Goal: Task Accomplishment & Management: Complete application form

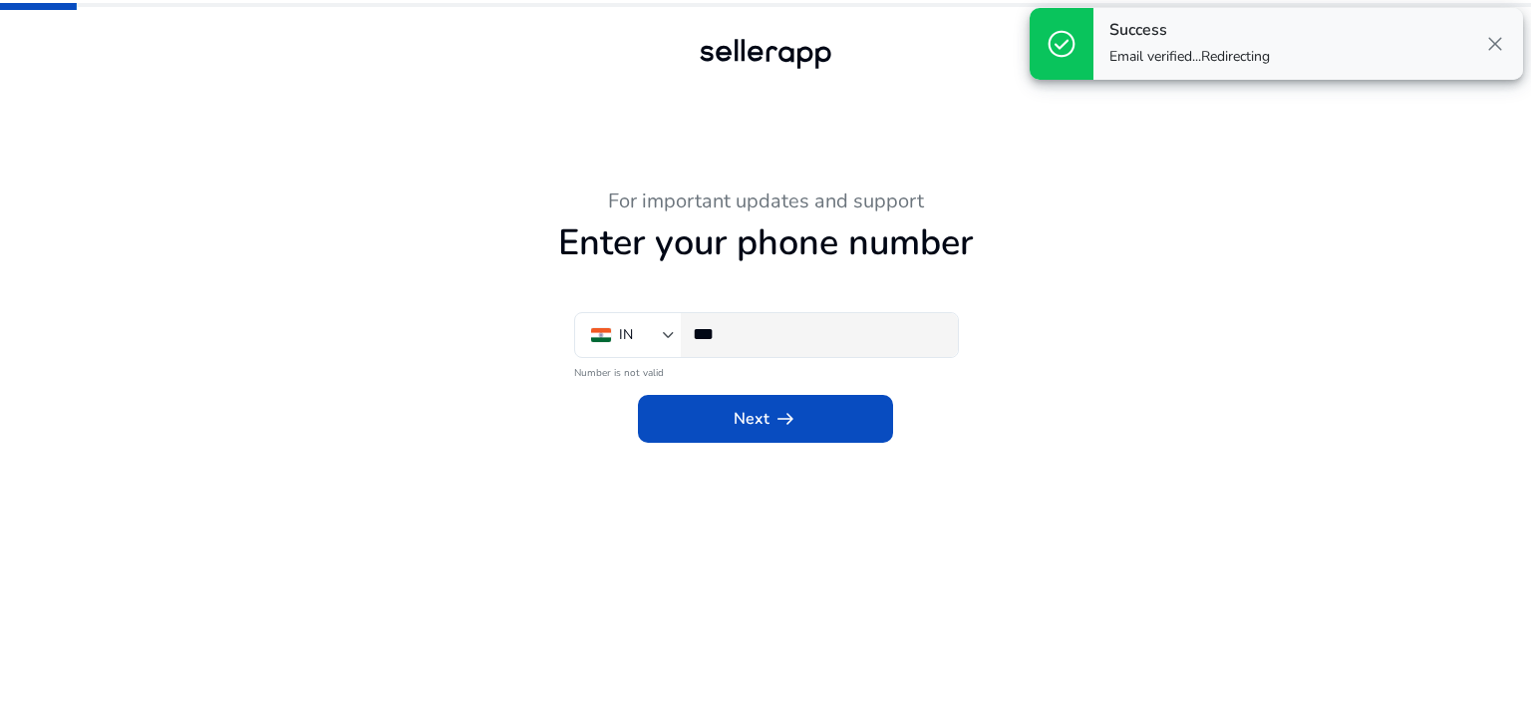
click at [768, 345] on div "***" at bounding box center [817, 335] width 249 height 44
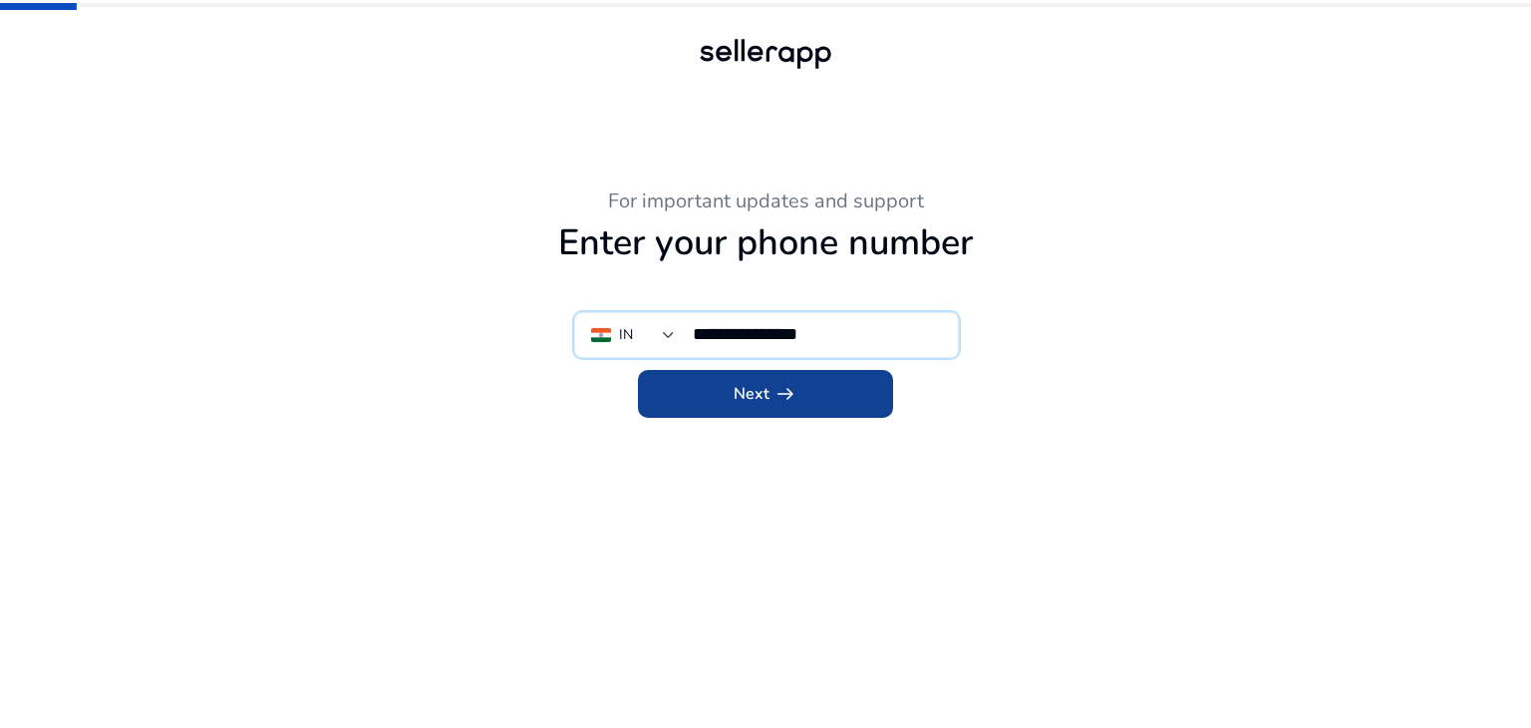
type input "**********"
click at [763, 388] on span "Next arrow_right_alt" at bounding box center [766, 394] width 64 height 24
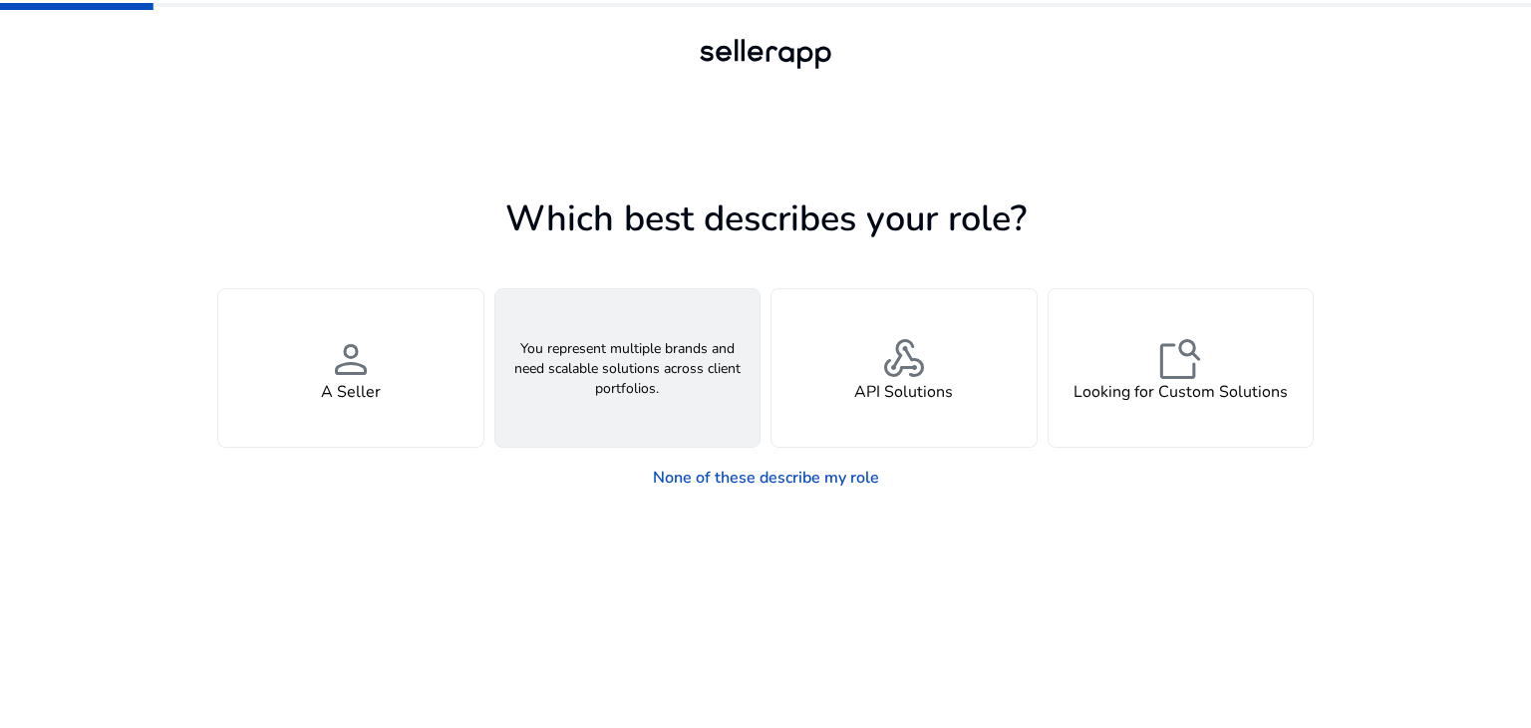
click at [652, 388] on h4 "An Agency" at bounding box center [627, 392] width 79 height 19
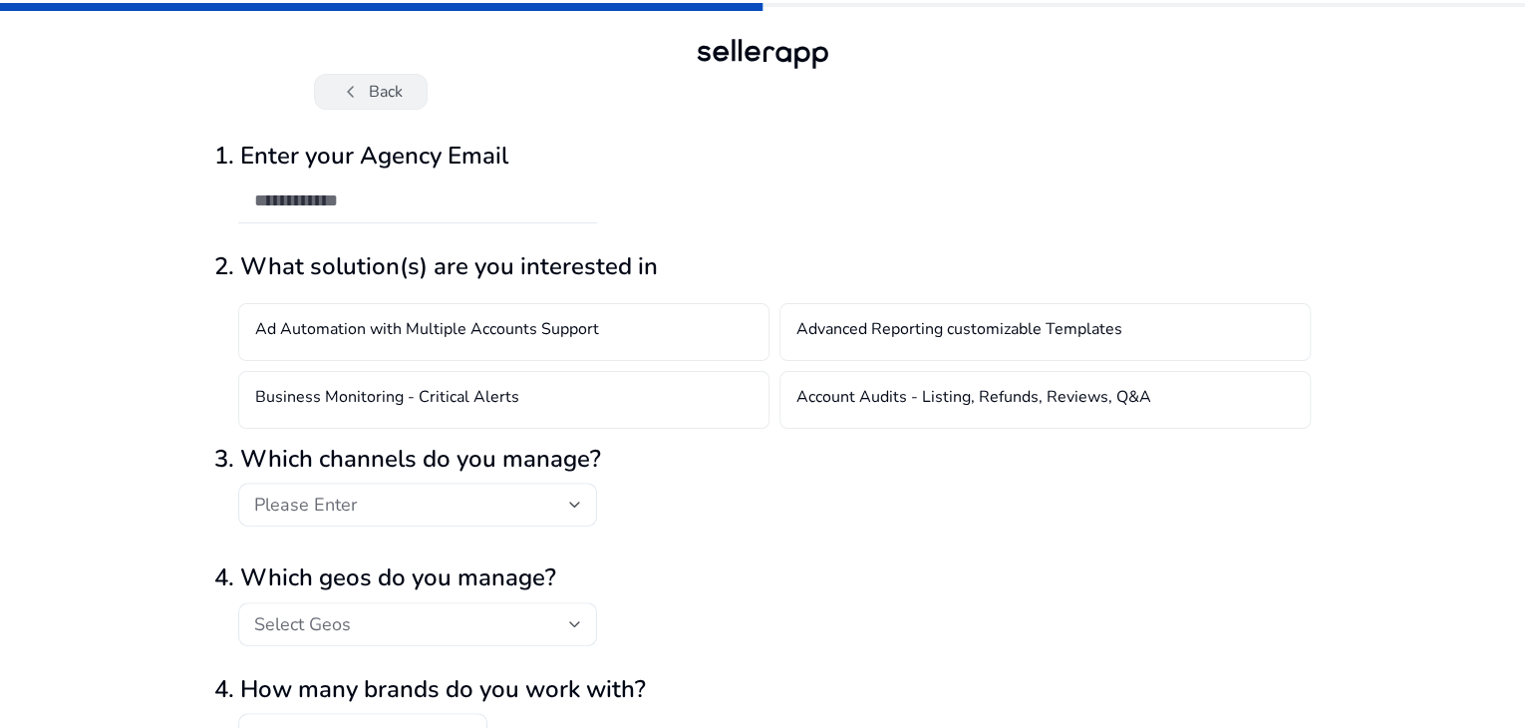
click at [346, 89] on span "chevron_left" at bounding box center [351, 92] width 24 height 24
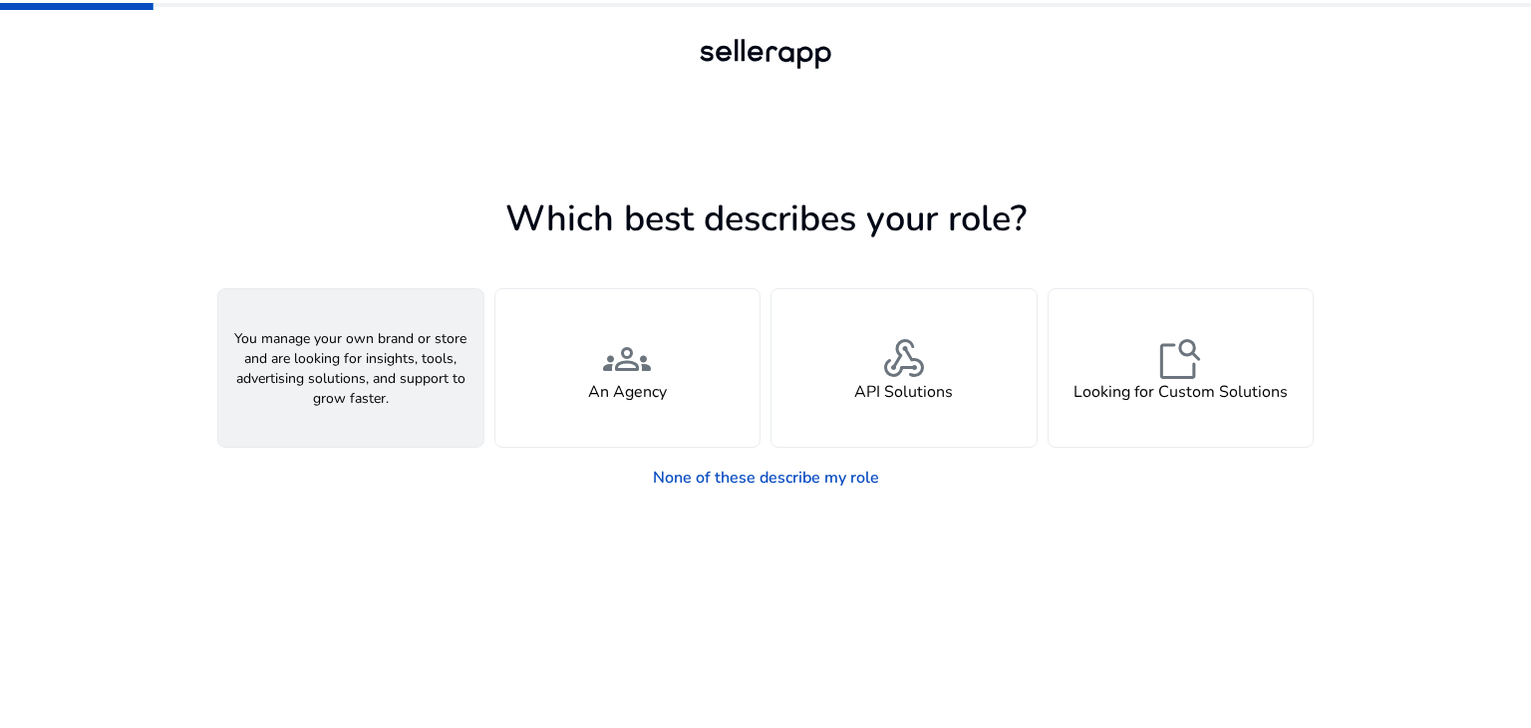
click at [385, 355] on div "person A Seller" at bounding box center [350, 367] width 265 height 157
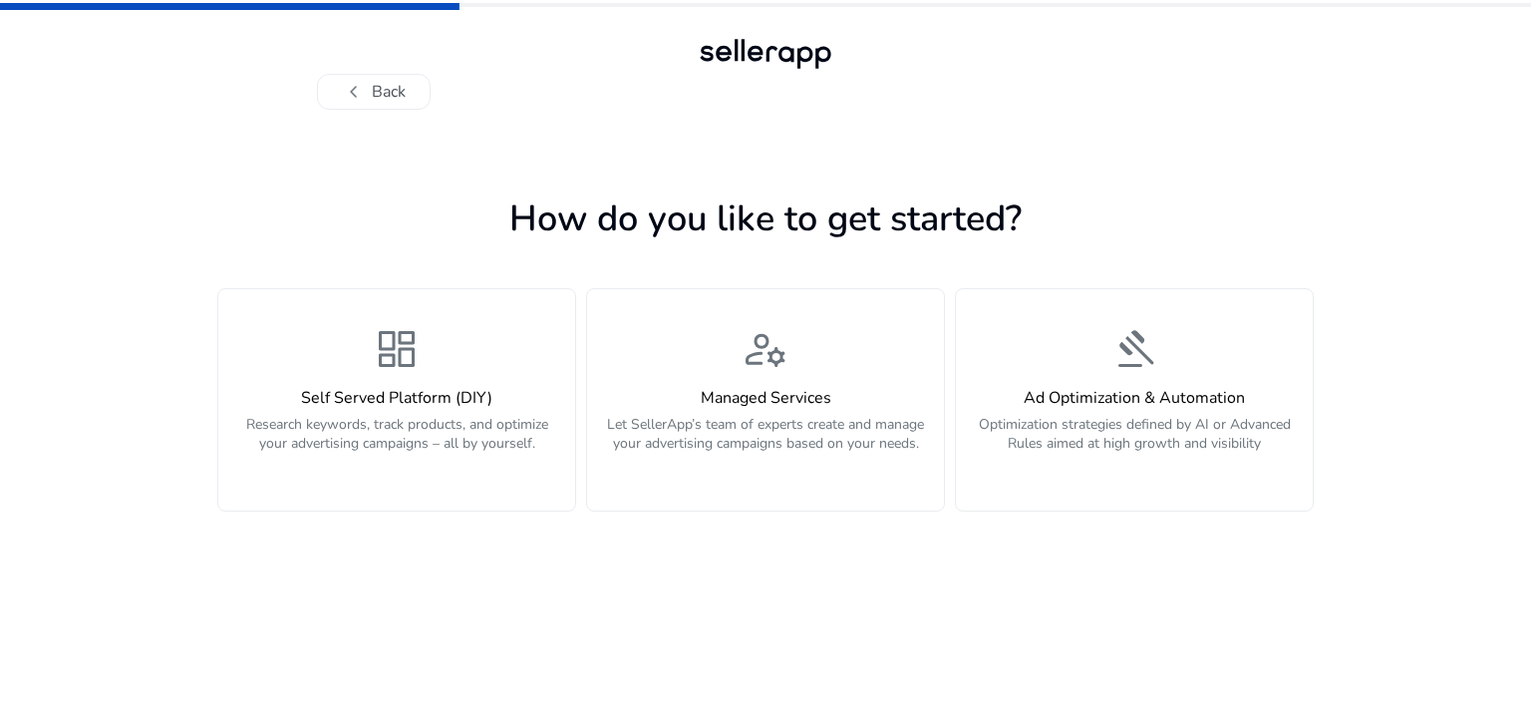
click at [624, 200] on h1 "How do you like to get started?" at bounding box center [765, 218] width 1096 height 43
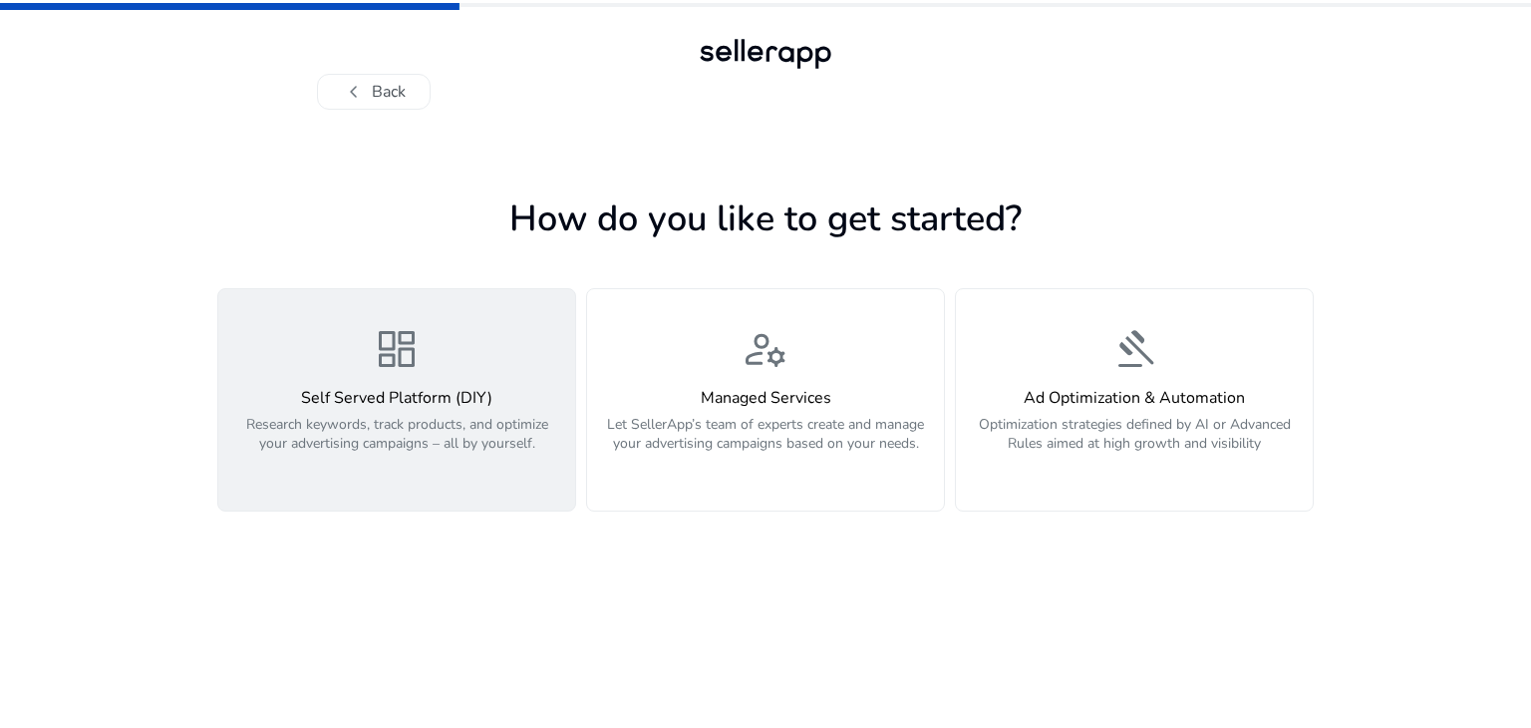
click at [420, 392] on h4 "Self Served Platform (DIY)" at bounding box center [396, 398] width 333 height 19
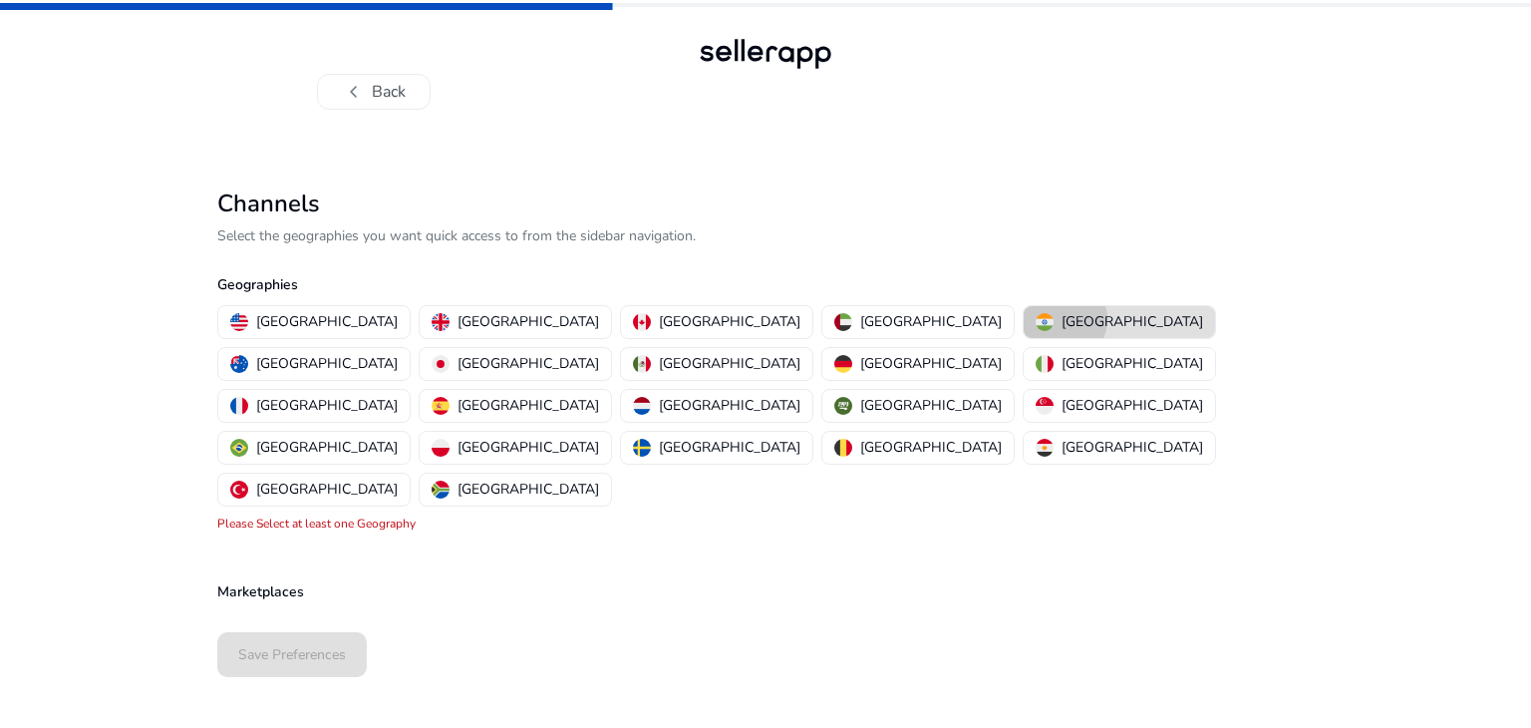
click at [1062, 319] on p "[GEOGRAPHIC_DATA]" at bounding box center [1133, 321] width 142 height 21
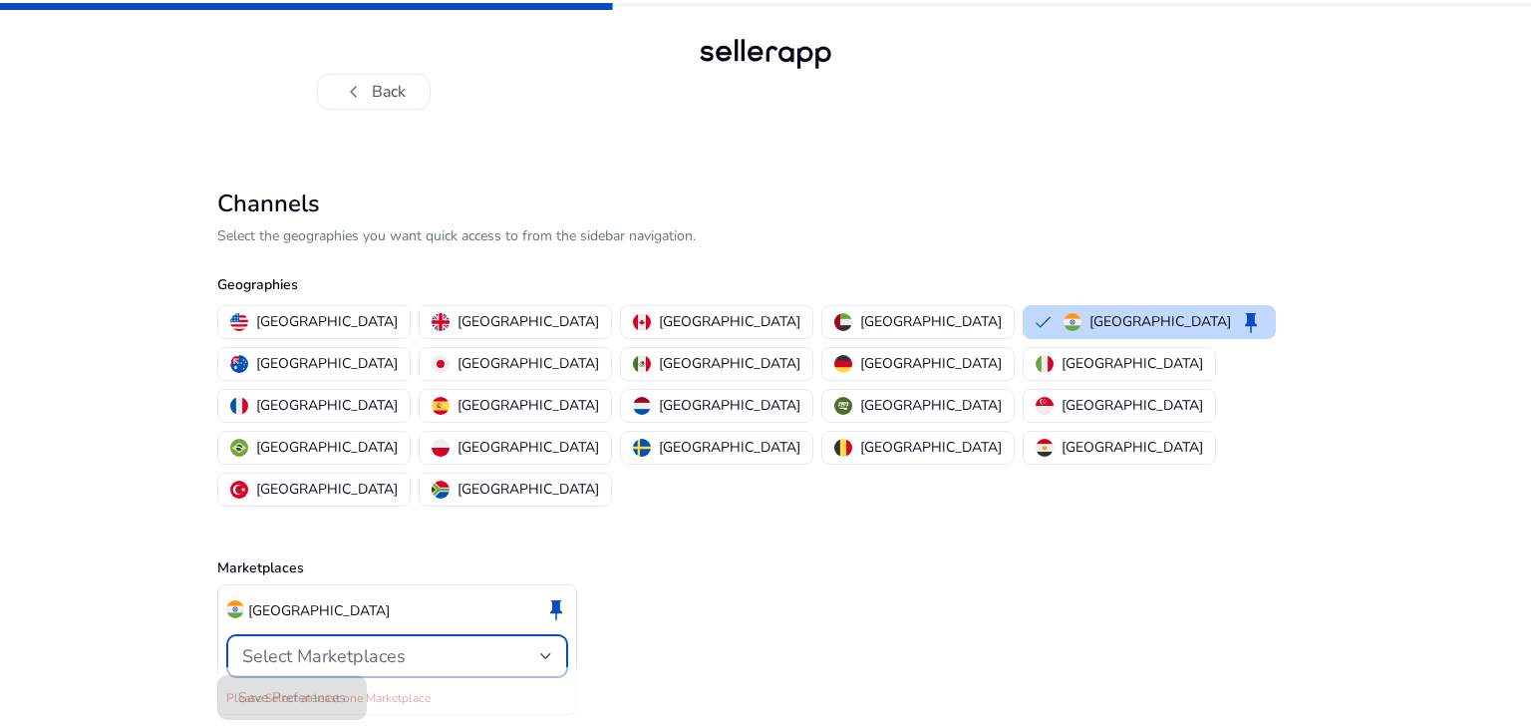
click at [489, 645] on div "Select Marketplaces" at bounding box center [391, 656] width 298 height 22
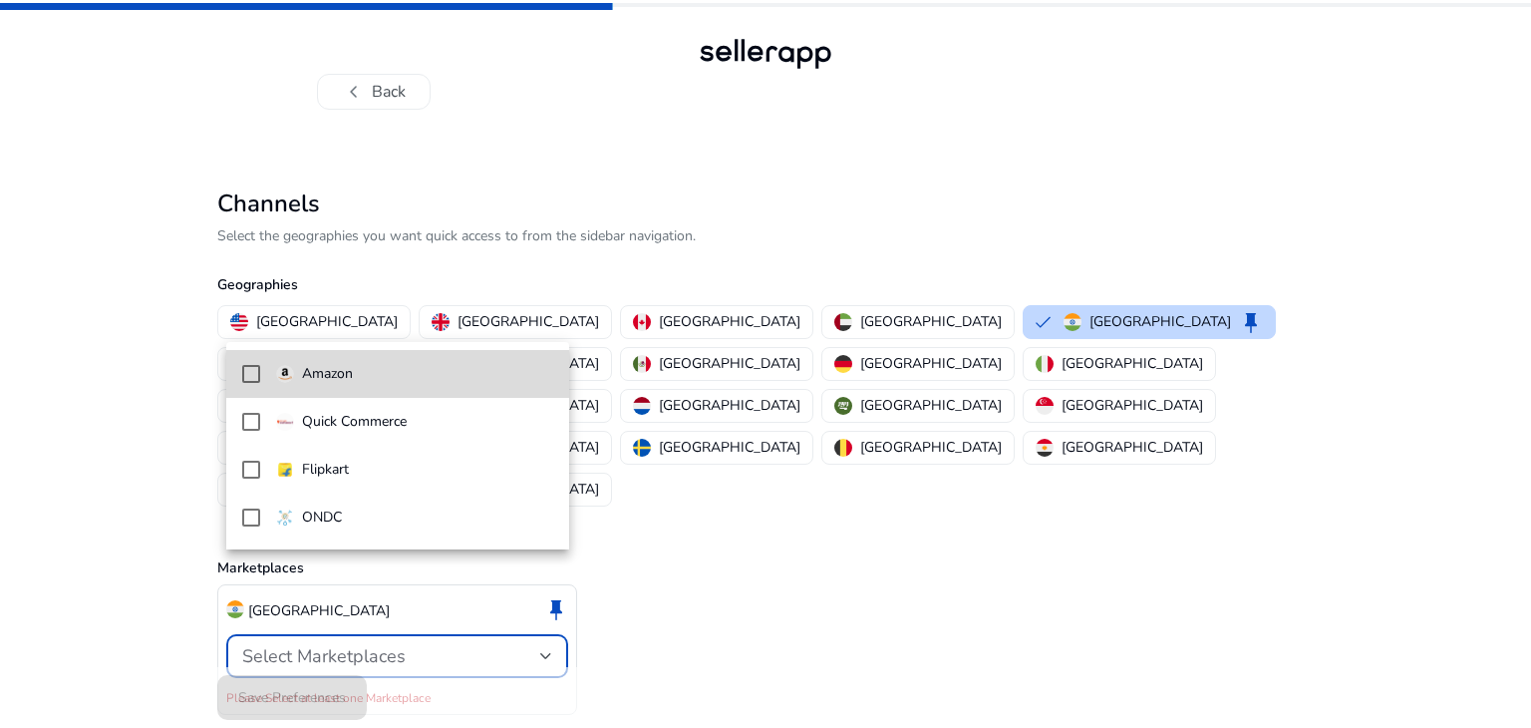
click at [469, 380] on span "Amazon" at bounding box center [414, 374] width 277 height 22
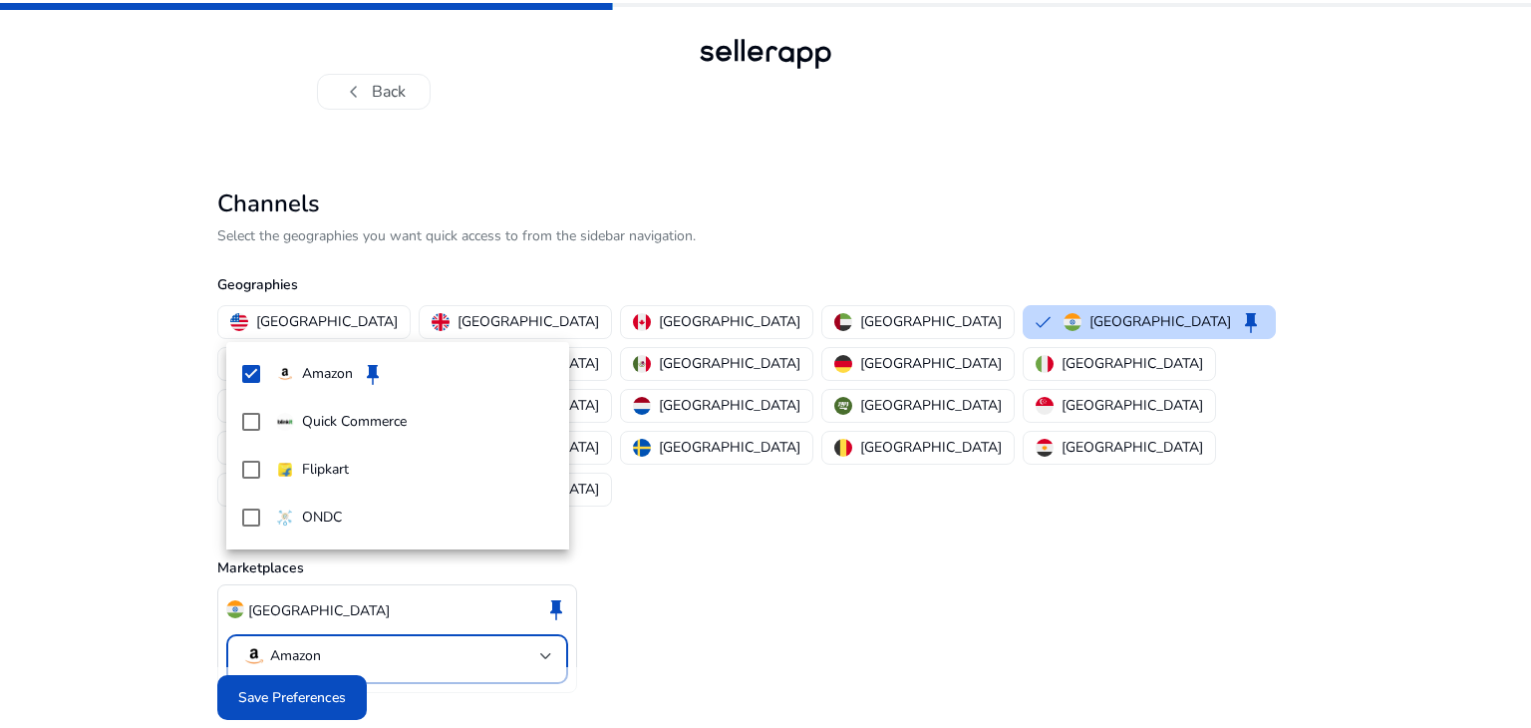
click at [658, 653] on div at bounding box center [765, 364] width 1531 height 728
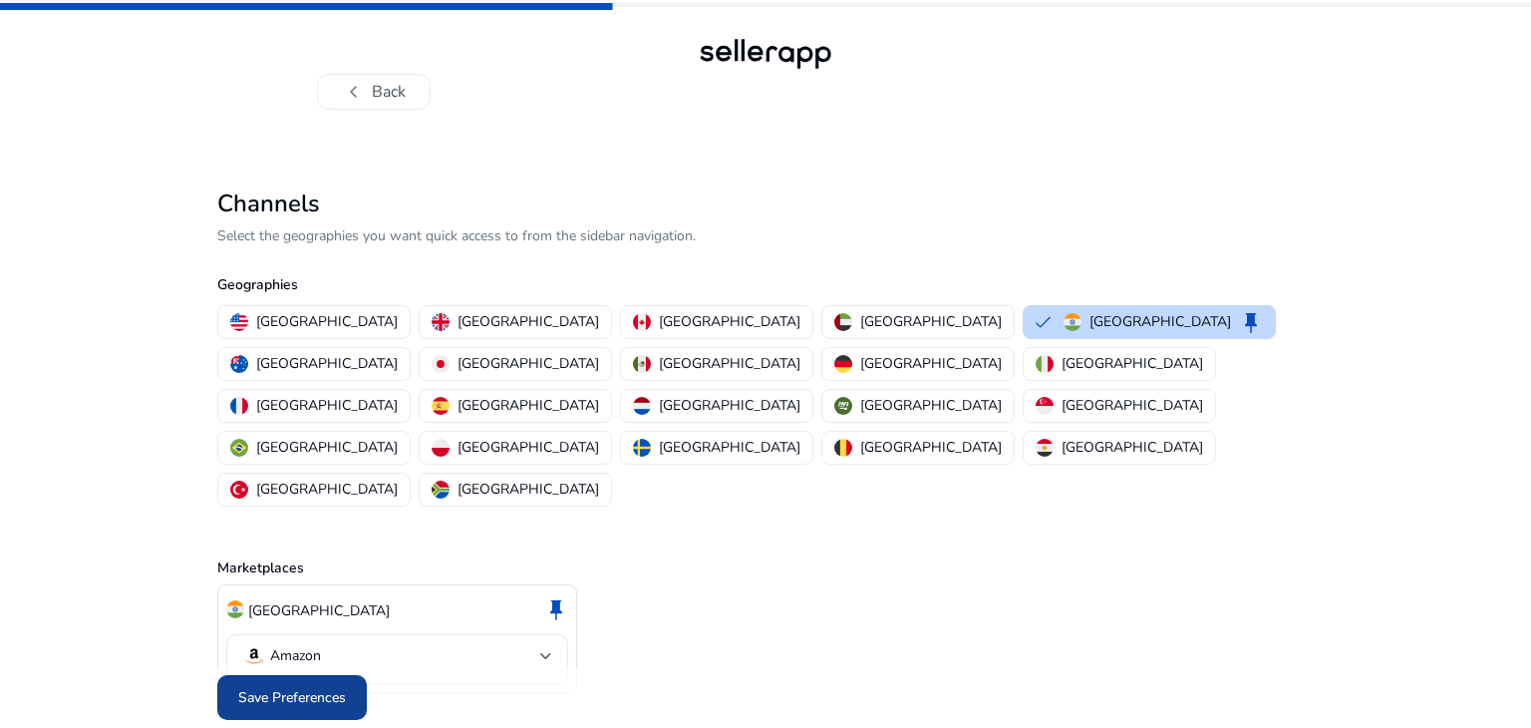
click at [320, 687] on span "Save Preferences" at bounding box center [292, 697] width 108 height 21
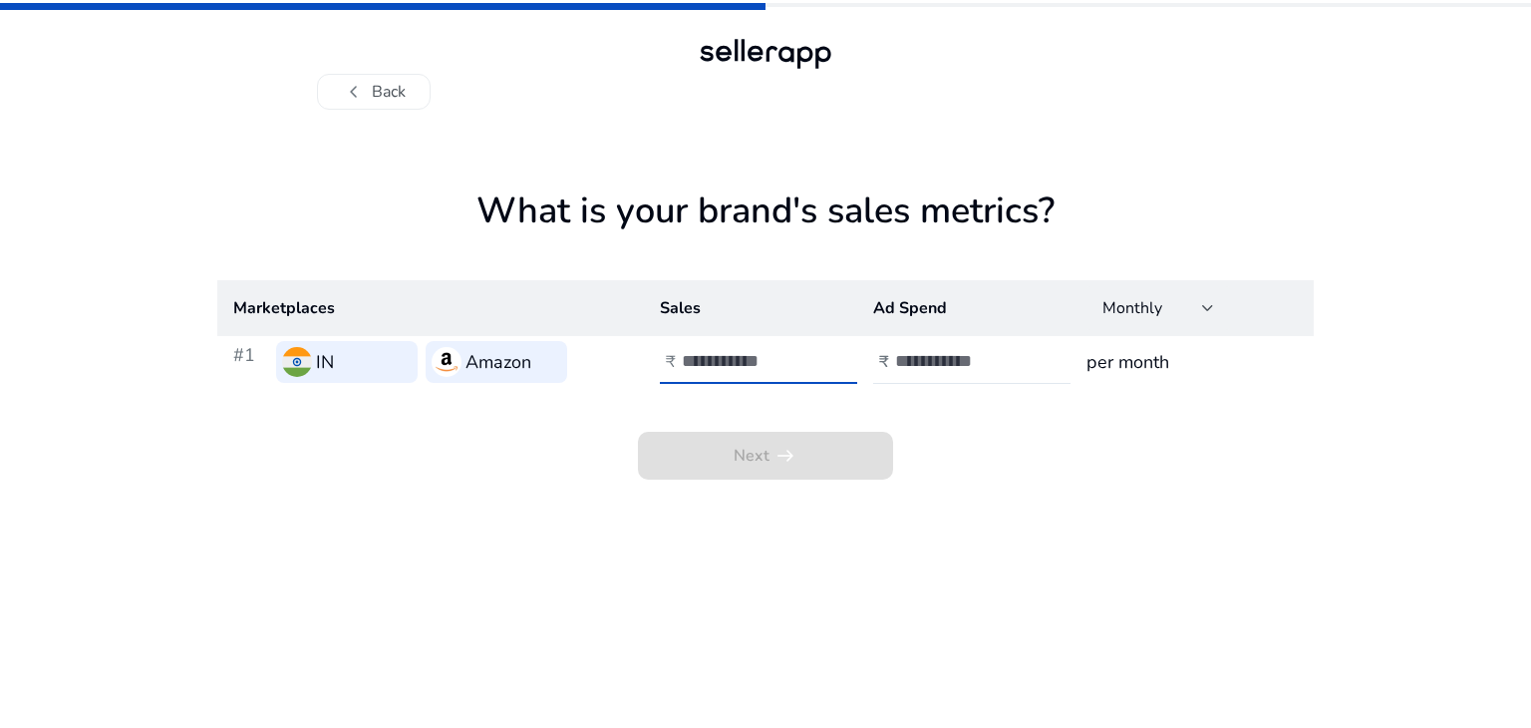
click at [736, 351] on input "number" at bounding box center [749, 361] width 135 height 22
type input "***"
click at [1007, 515] on app-sales-metrics "What is your brand's sales metrics? Marketplaces Sales Ad Spend Monthly #1 IN A…" at bounding box center [765, 458] width 1096 height 538
click at [956, 360] on input "number" at bounding box center [962, 361] width 135 height 22
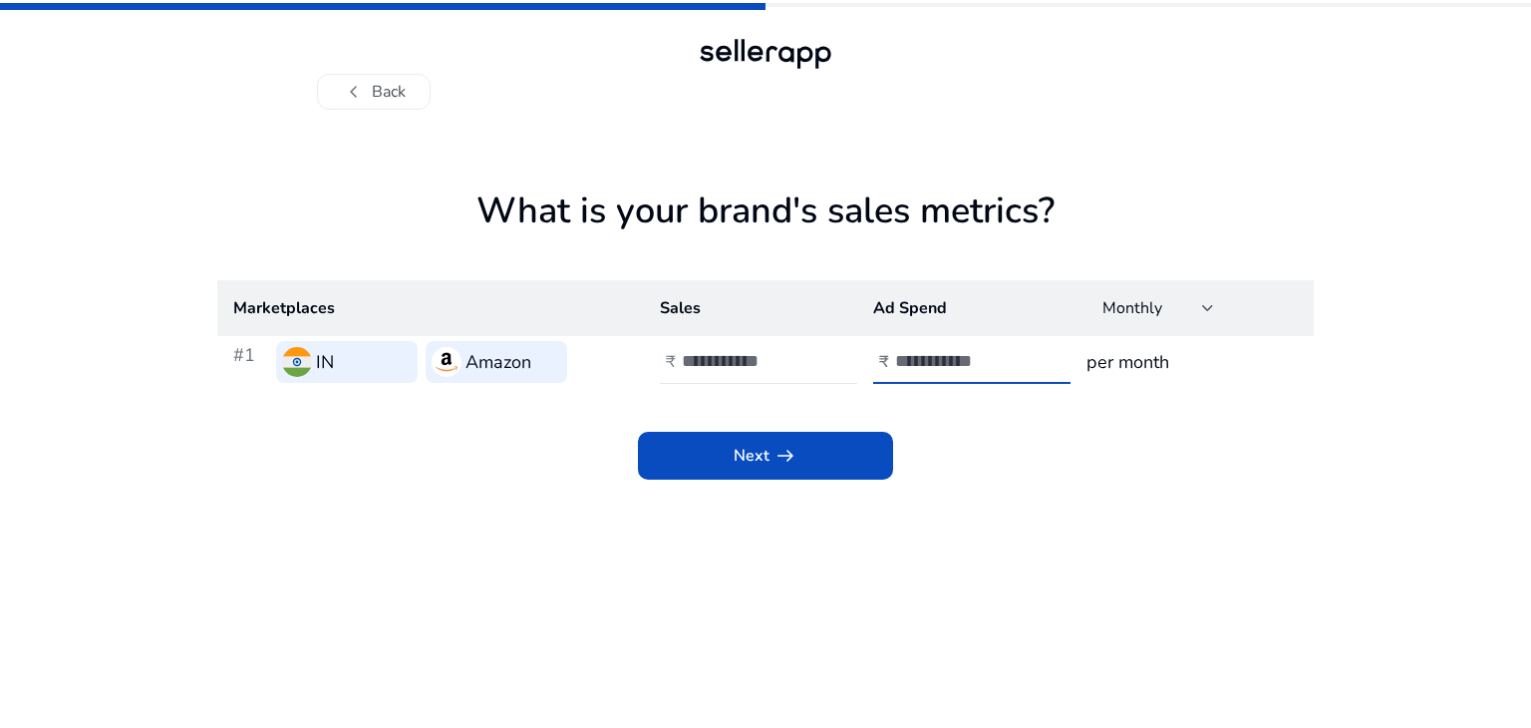
type input "*"
type input "****"
click at [977, 515] on app-sales-metrics "What is your brand's sales metrics? Marketplaces Sales Ad Spend Monthly #1 IN A…" at bounding box center [765, 458] width 1096 height 538
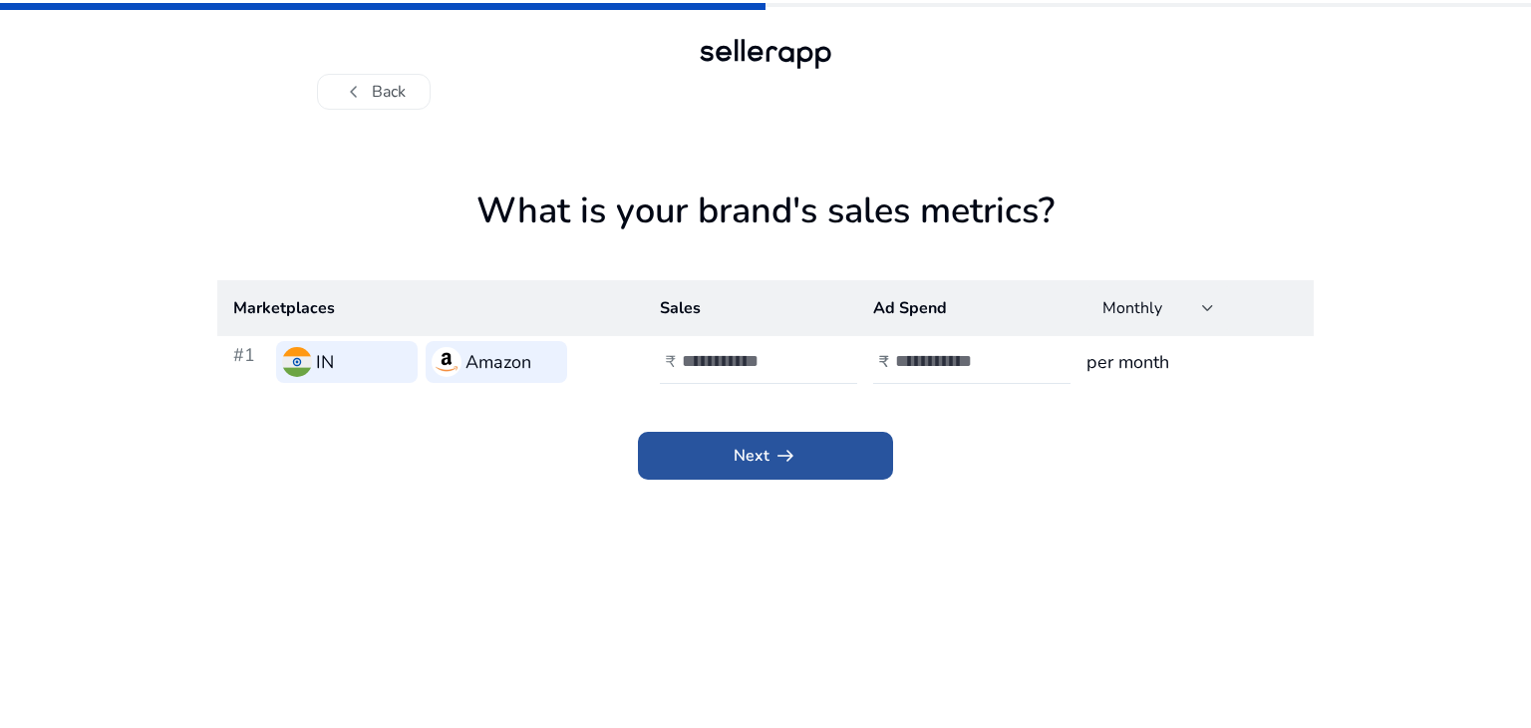
click at [799, 452] on span at bounding box center [765, 456] width 255 height 48
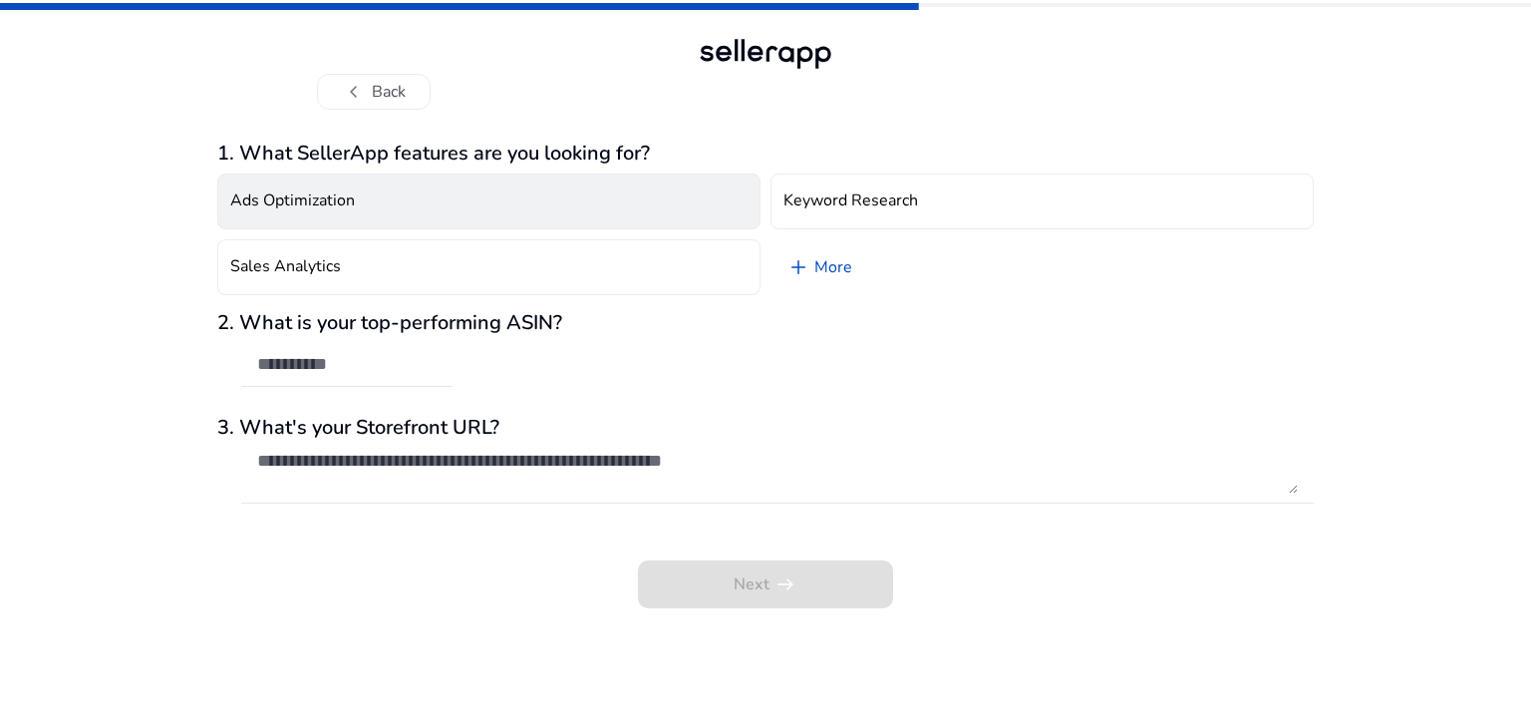
click at [674, 216] on button "Ads Optimization" at bounding box center [488, 201] width 543 height 56
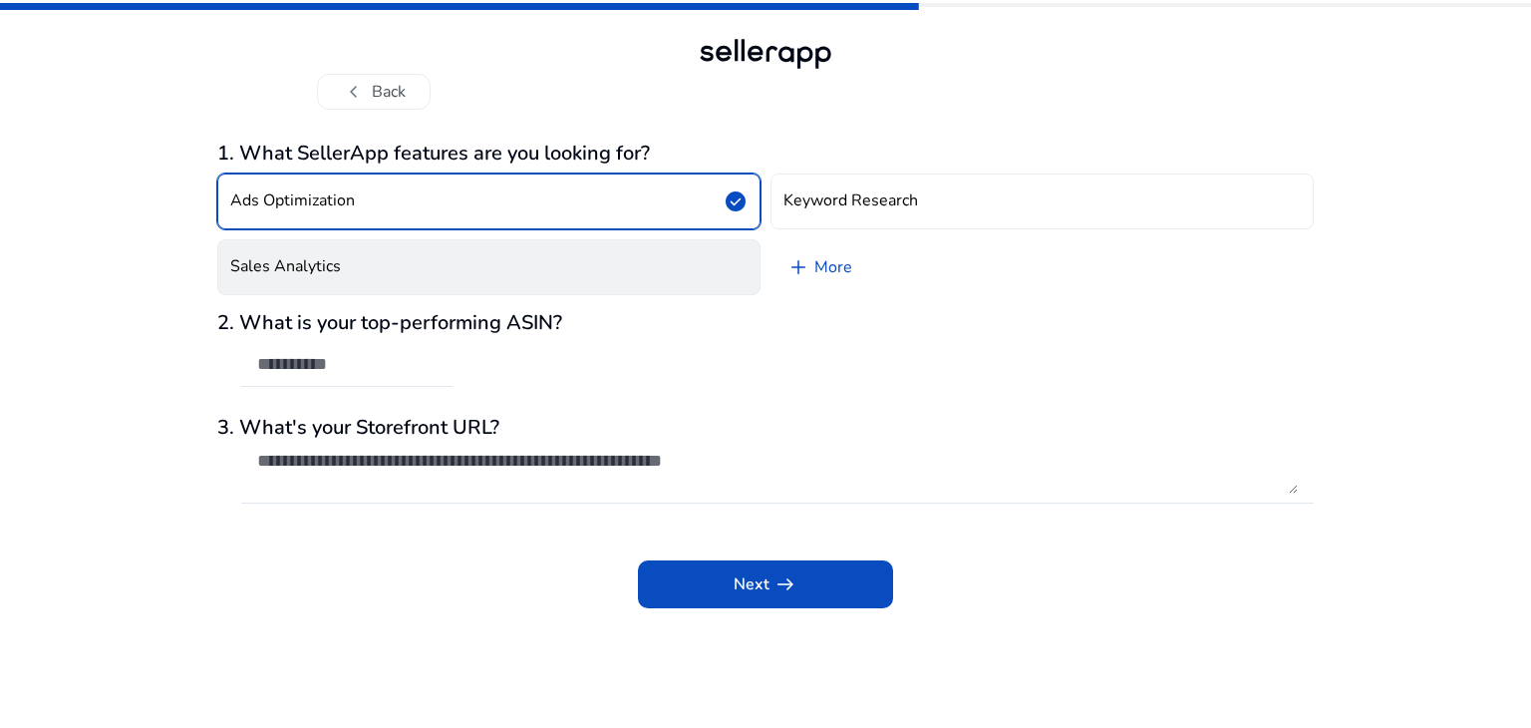
click at [661, 254] on button "Sales Analytics" at bounding box center [488, 267] width 543 height 56
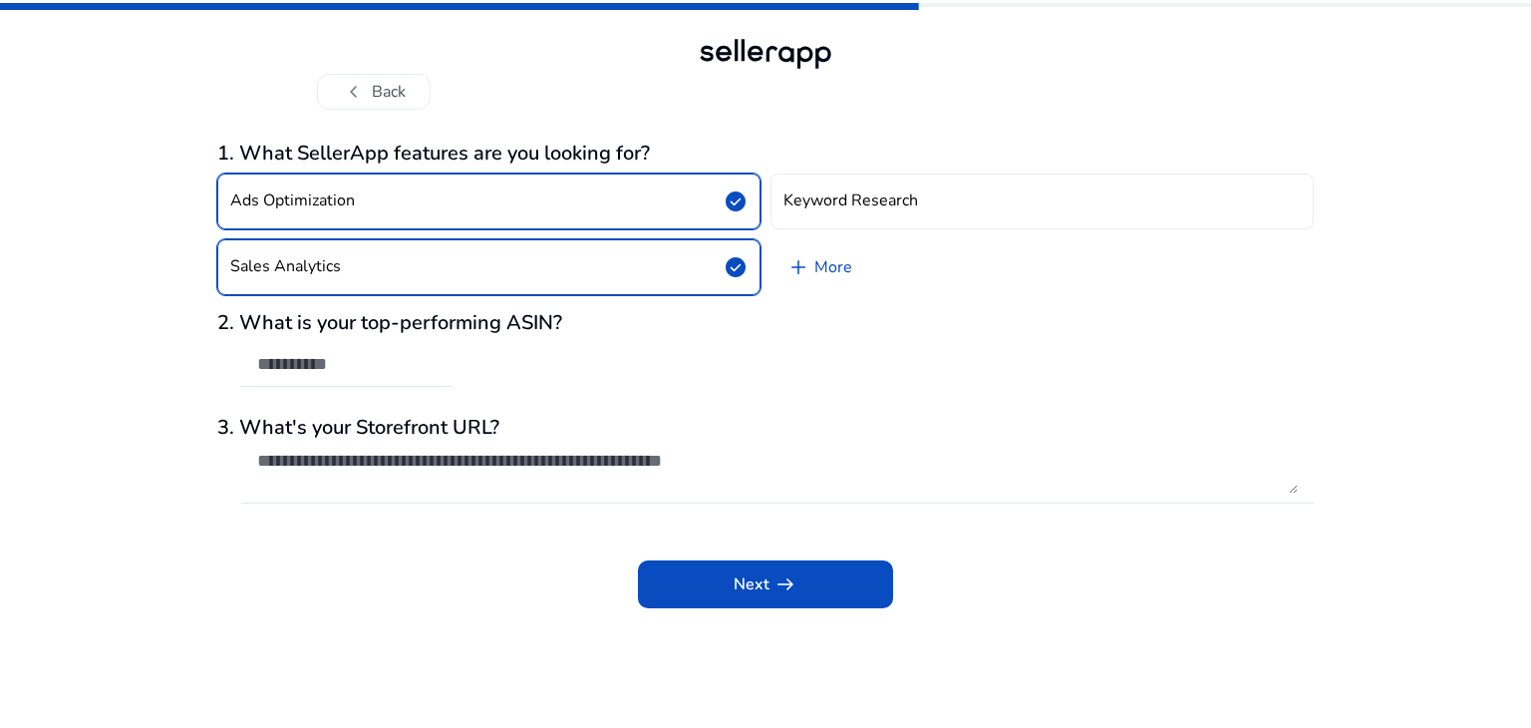
click at [666, 364] on div "2. What is your top-performing ASIN?" at bounding box center [765, 359] width 1096 height 97
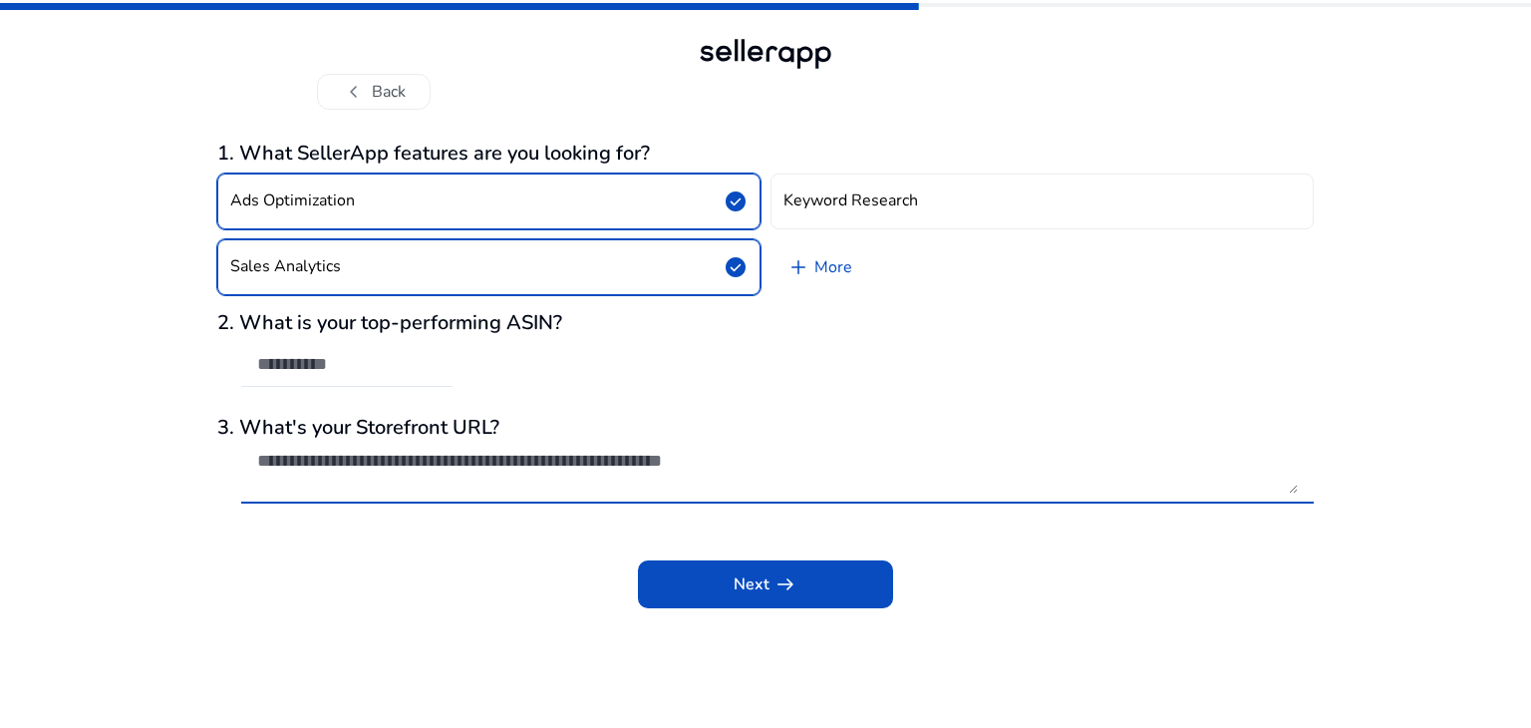
click at [626, 485] on textarea at bounding box center [777, 472] width 1041 height 44
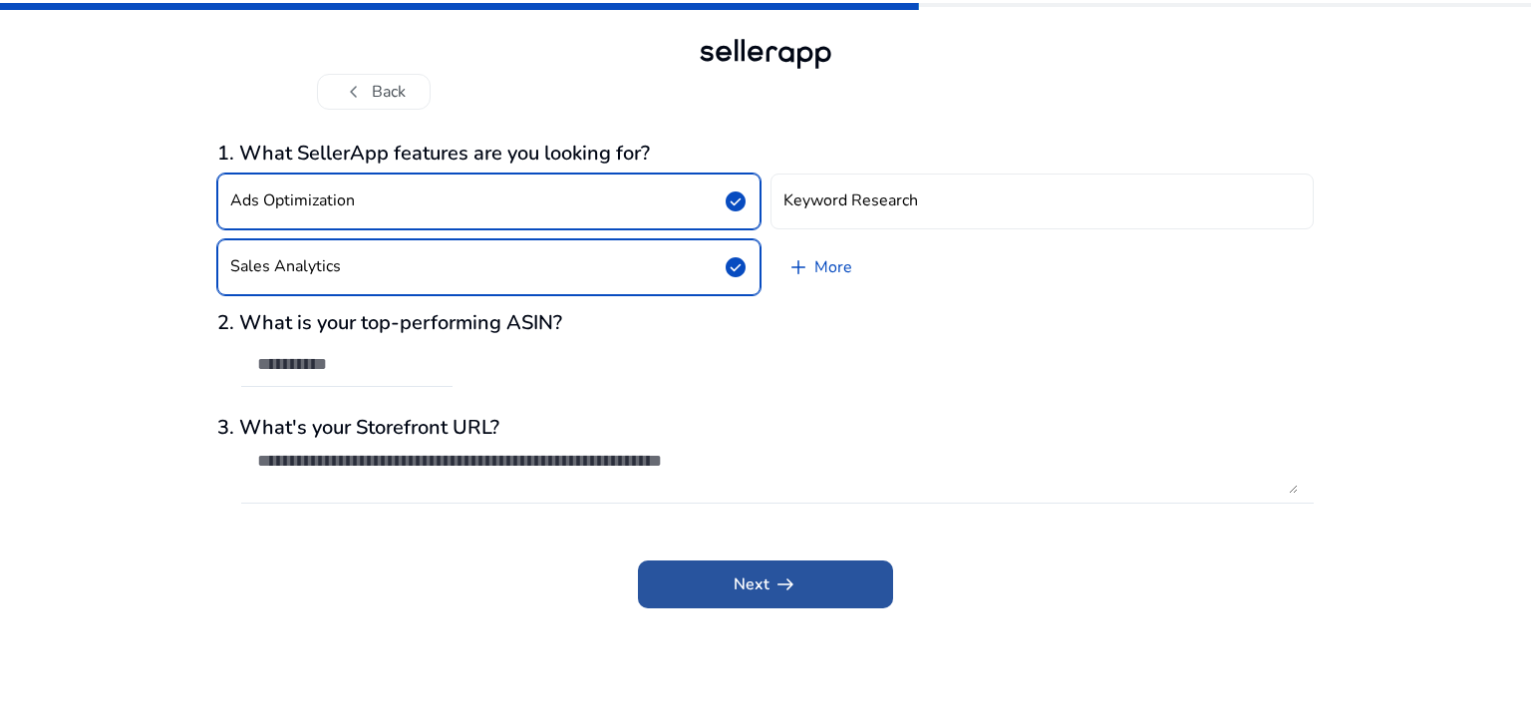
click at [784, 587] on span "arrow_right_alt" at bounding box center [785, 584] width 24 height 24
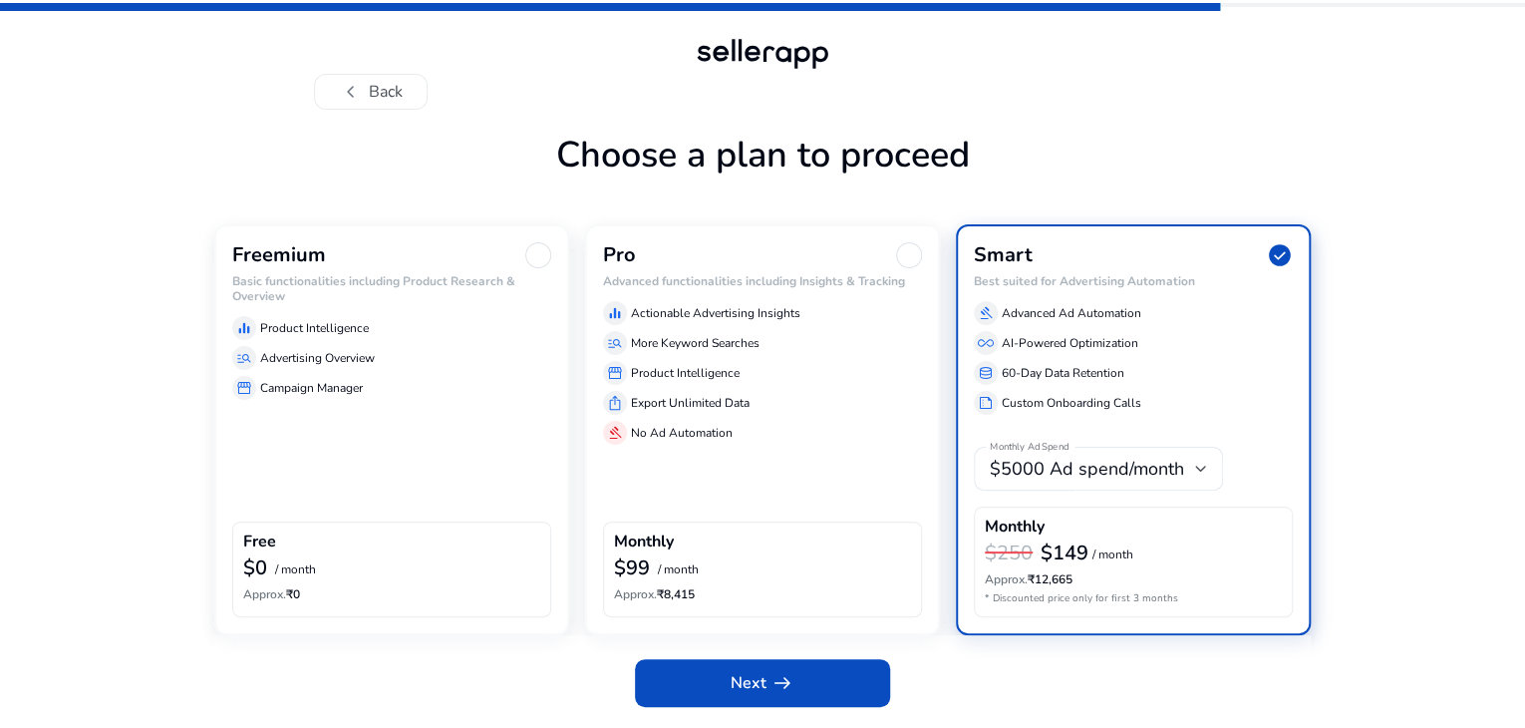
scroll to position [58, 0]
click at [463, 523] on div "Freemium Basic functionalities including Product Research & Overview equalizer …" at bounding box center [391, 429] width 355 height 411
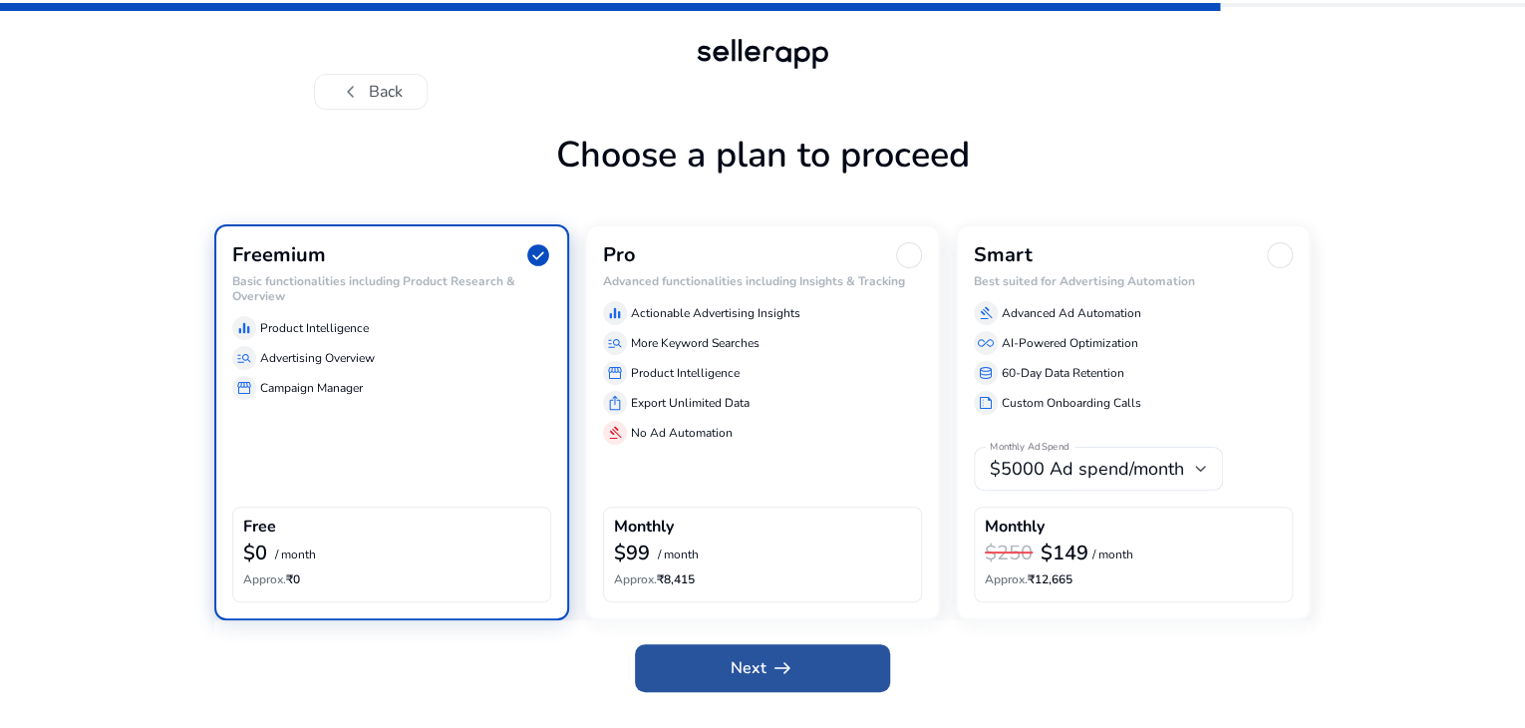
click at [724, 687] on span at bounding box center [762, 668] width 255 height 48
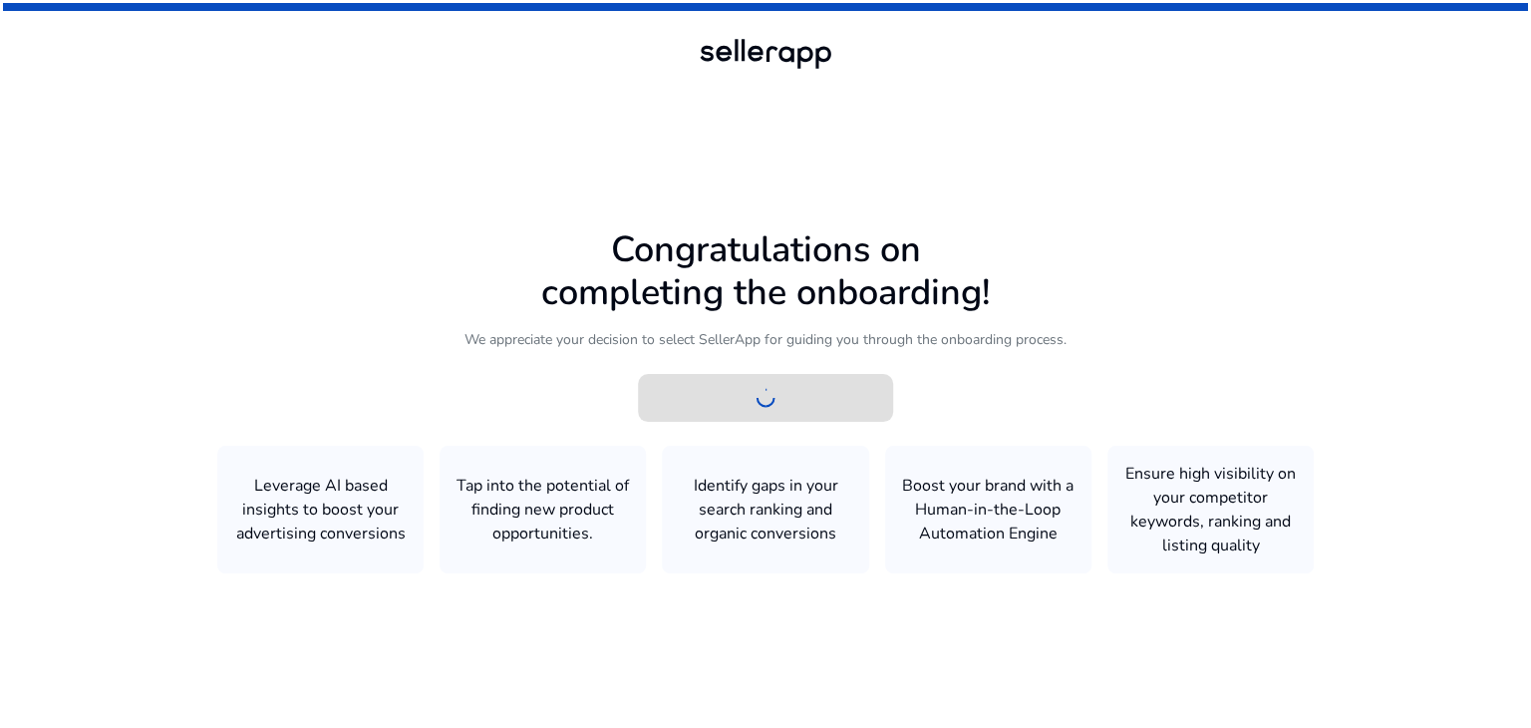
scroll to position [0, 0]
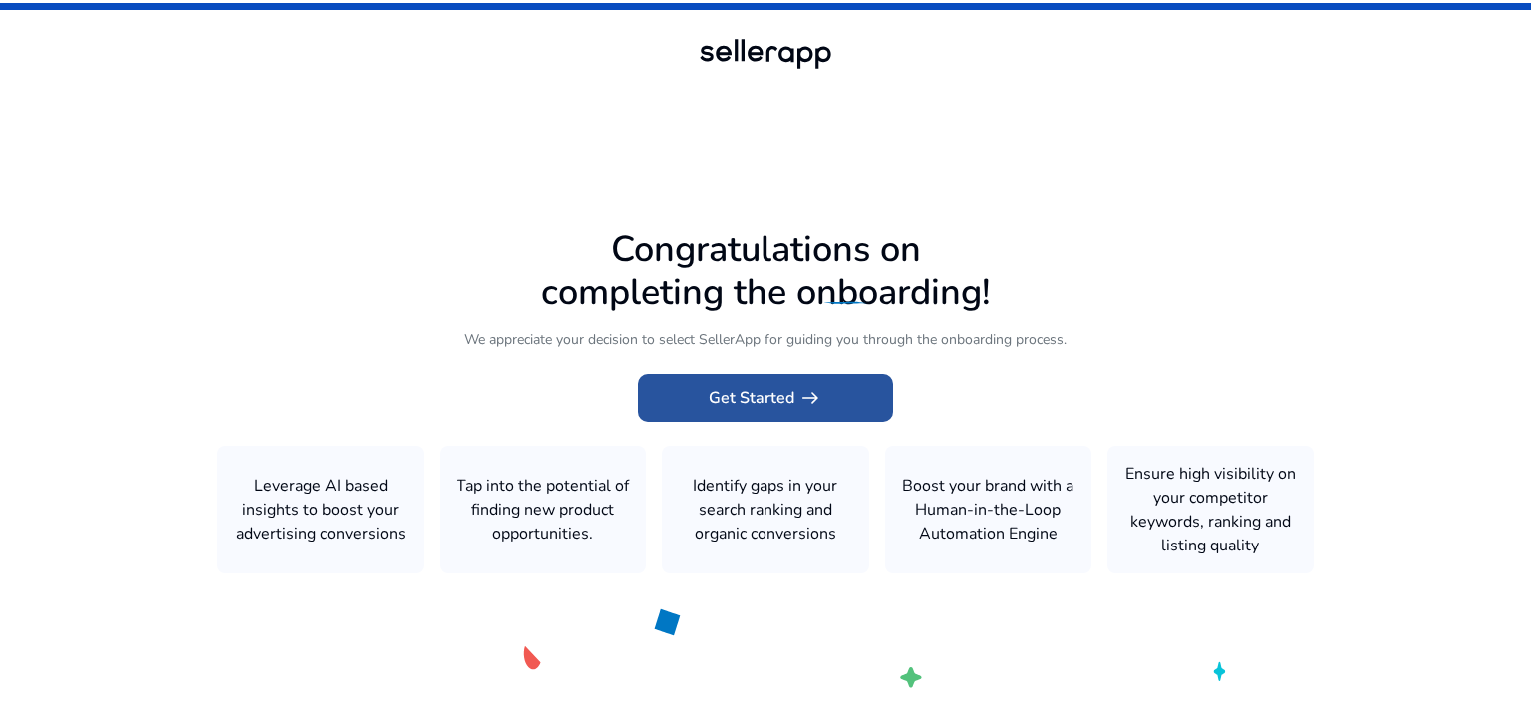
click at [803, 402] on span "arrow_right_alt" at bounding box center [810, 398] width 24 height 24
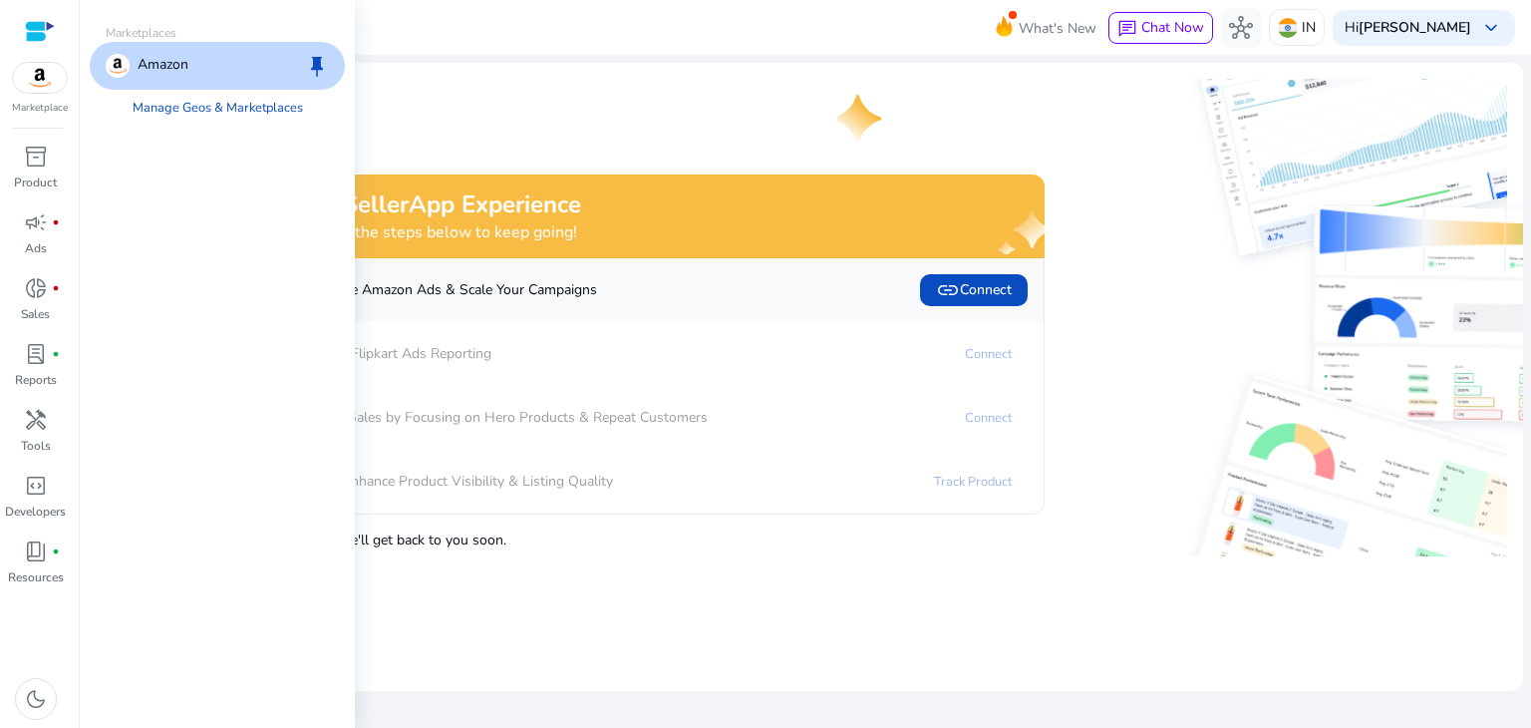
click at [36, 65] on img at bounding box center [40, 78] width 54 height 30
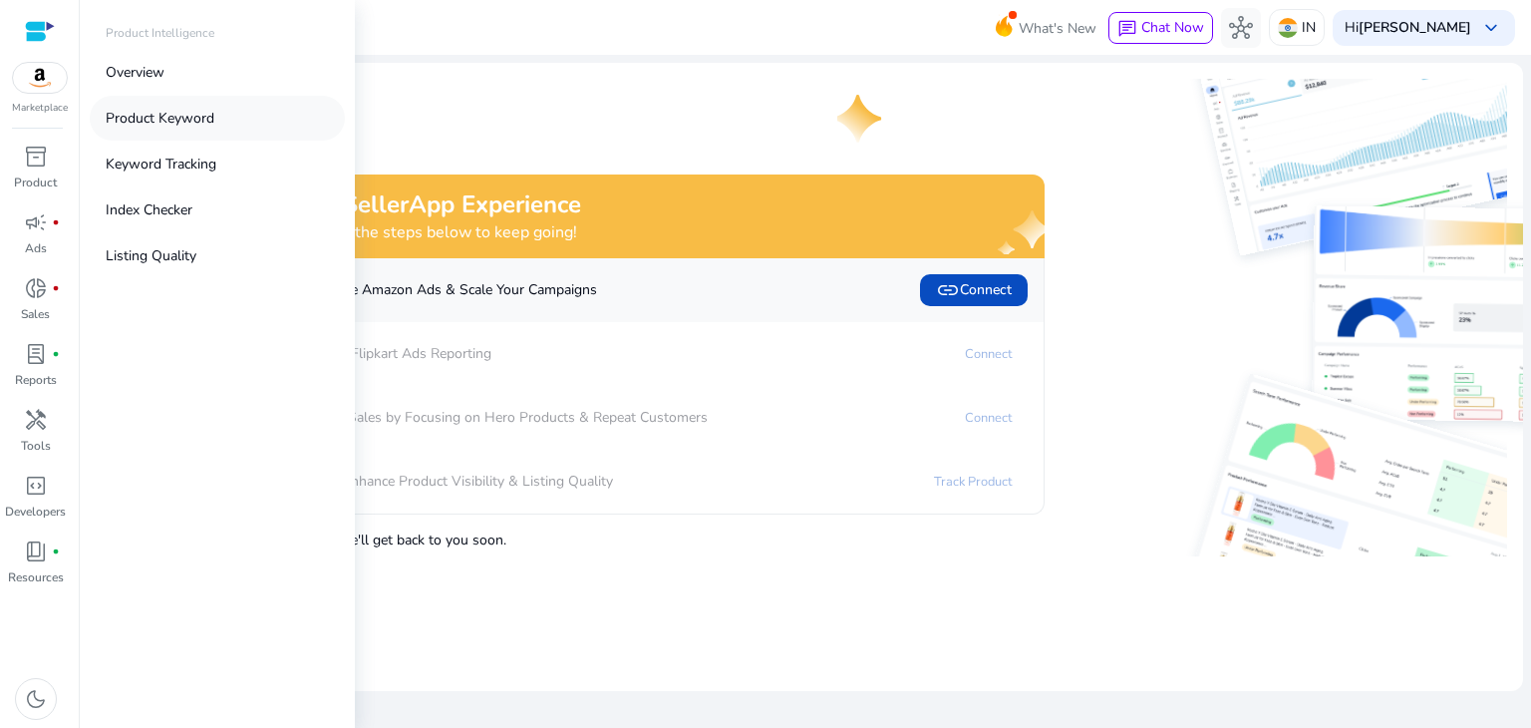
click at [151, 108] on p "Product Keyword" at bounding box center [160, 118] width 109 height 21
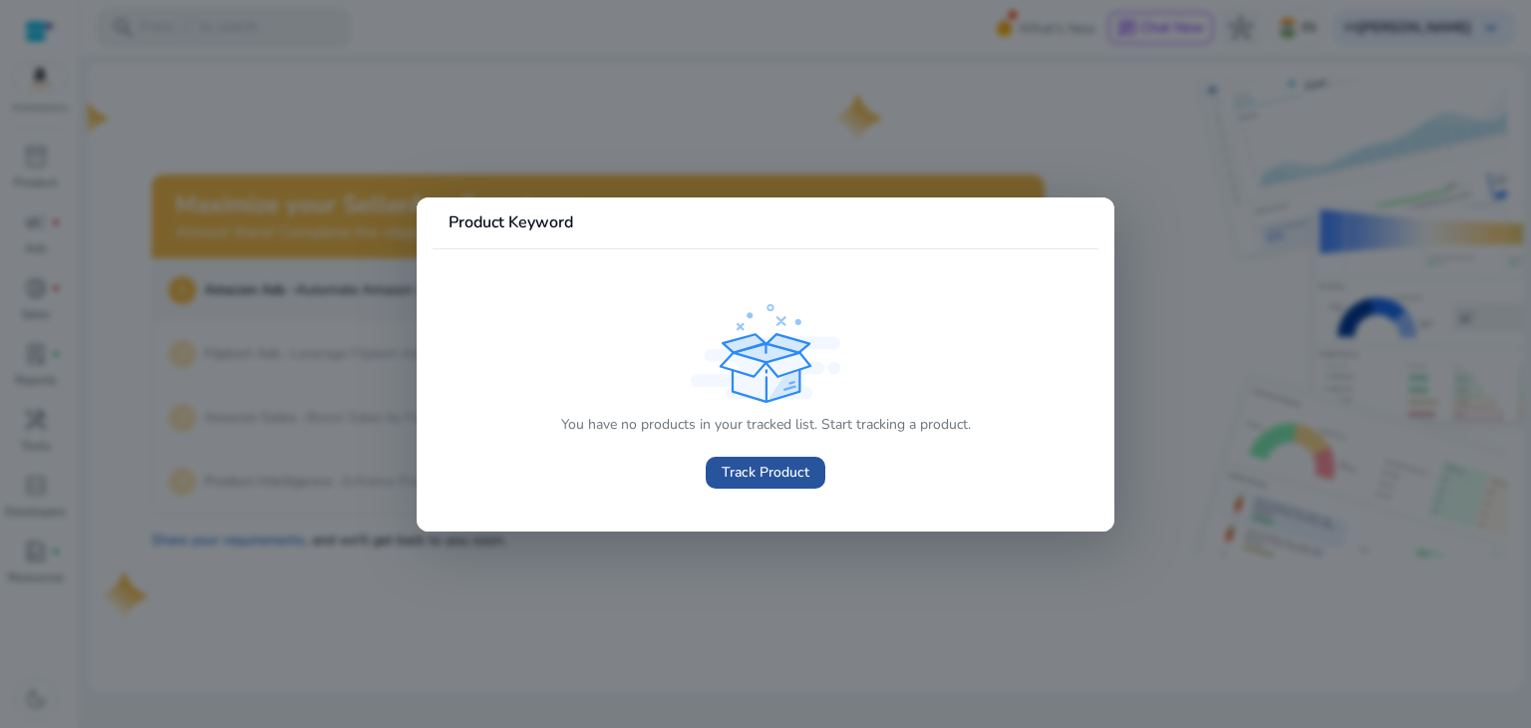
click at [768, 468] on span "Track Product" at bounding box center [766, 471] width 88 height 21
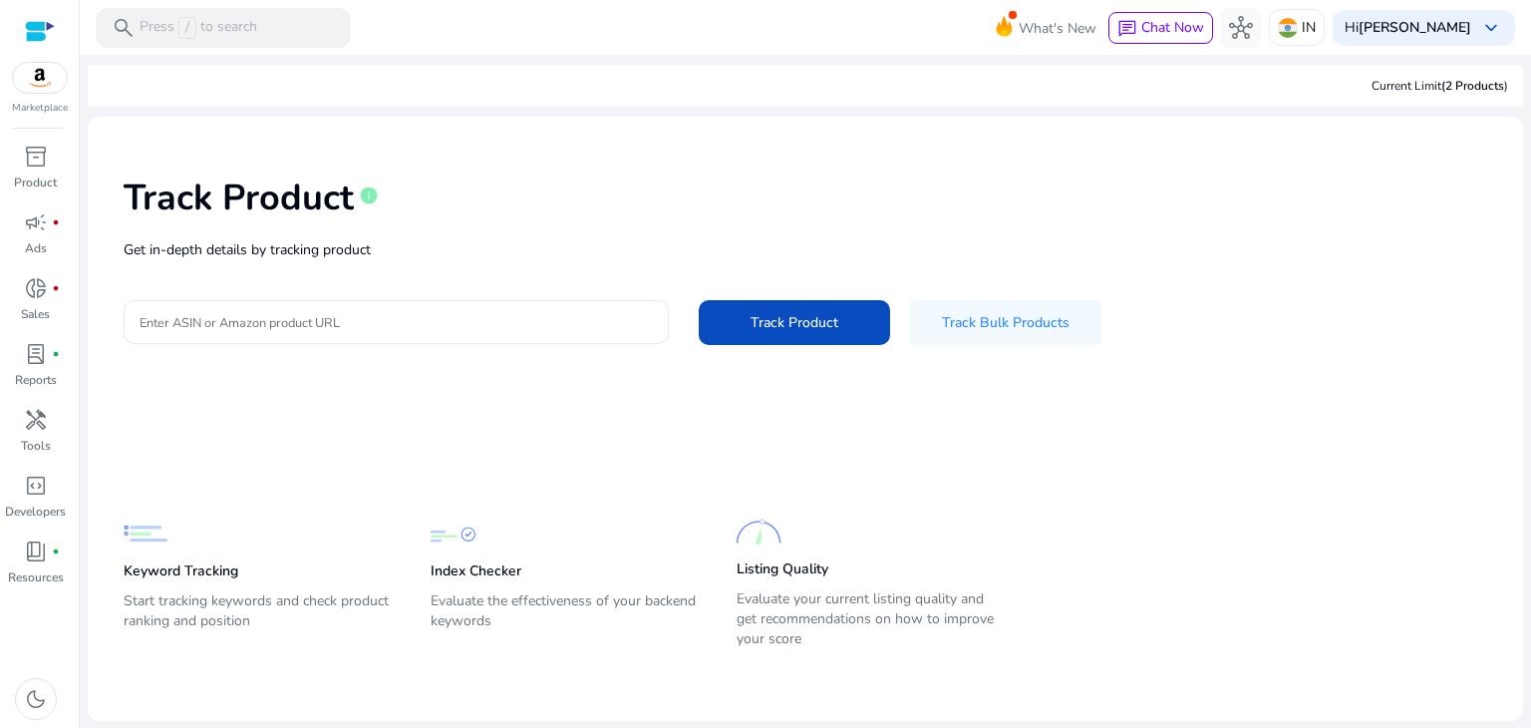
click at [435, 332] on input "Enter ASIN or Amazon product URL" at bounding box center [396, 322] width 513 height 22
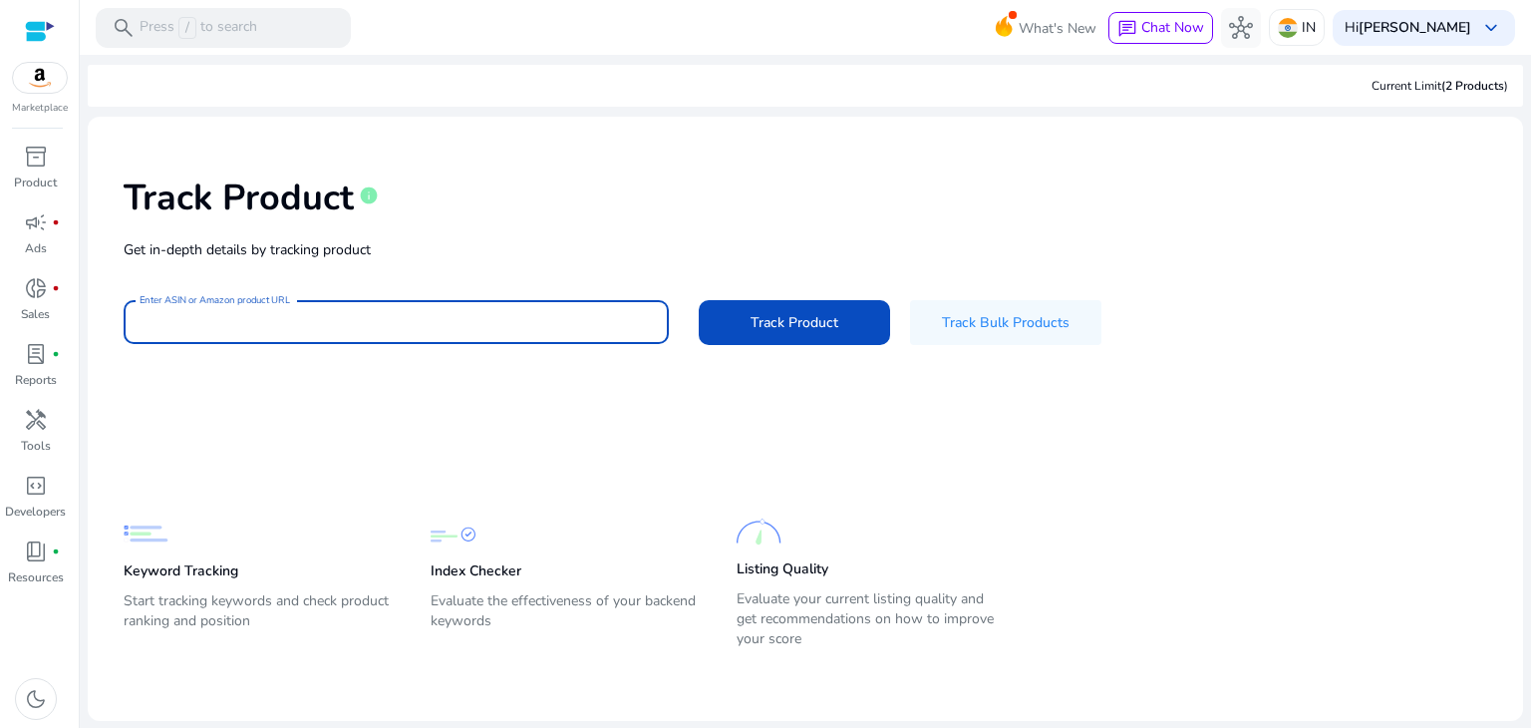
paste input "**********"
type input "**********"
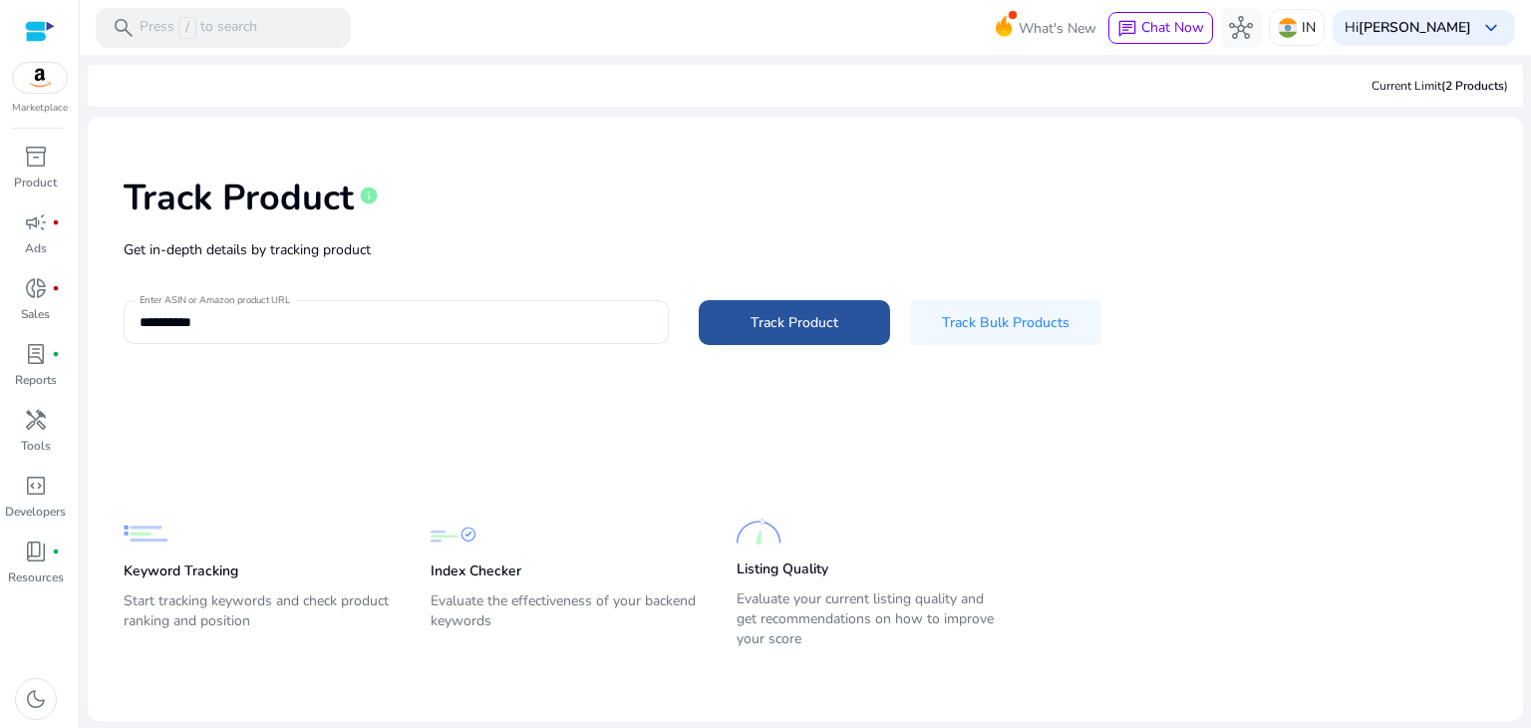
click at [789, 312] on span "Track Product" at bounding box center [795, 322] width 88 height 21
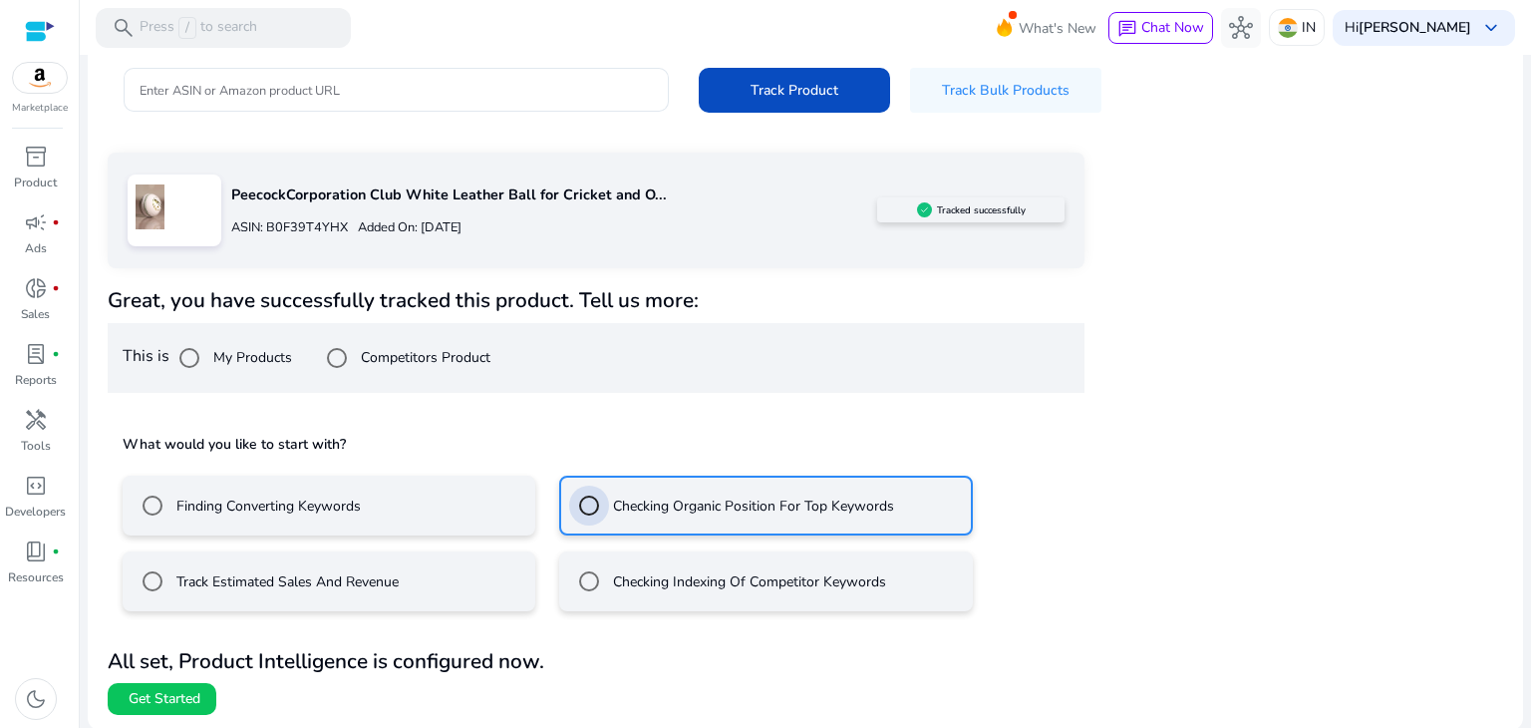
scroll to position [232, 0]
click at [153, 690] on span "Get Started" at bounding box center [165, 699] width 72 height 20
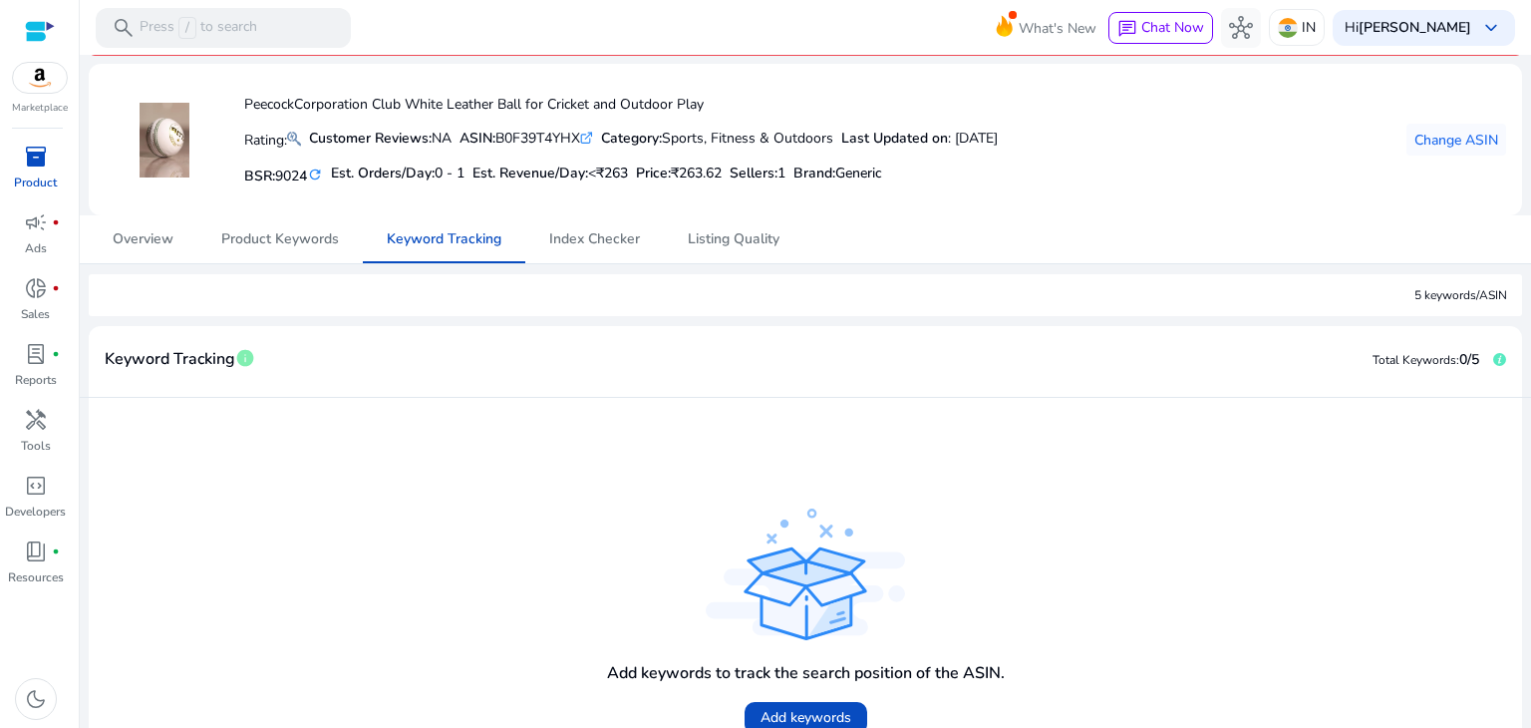
scroll to position [67, 0]
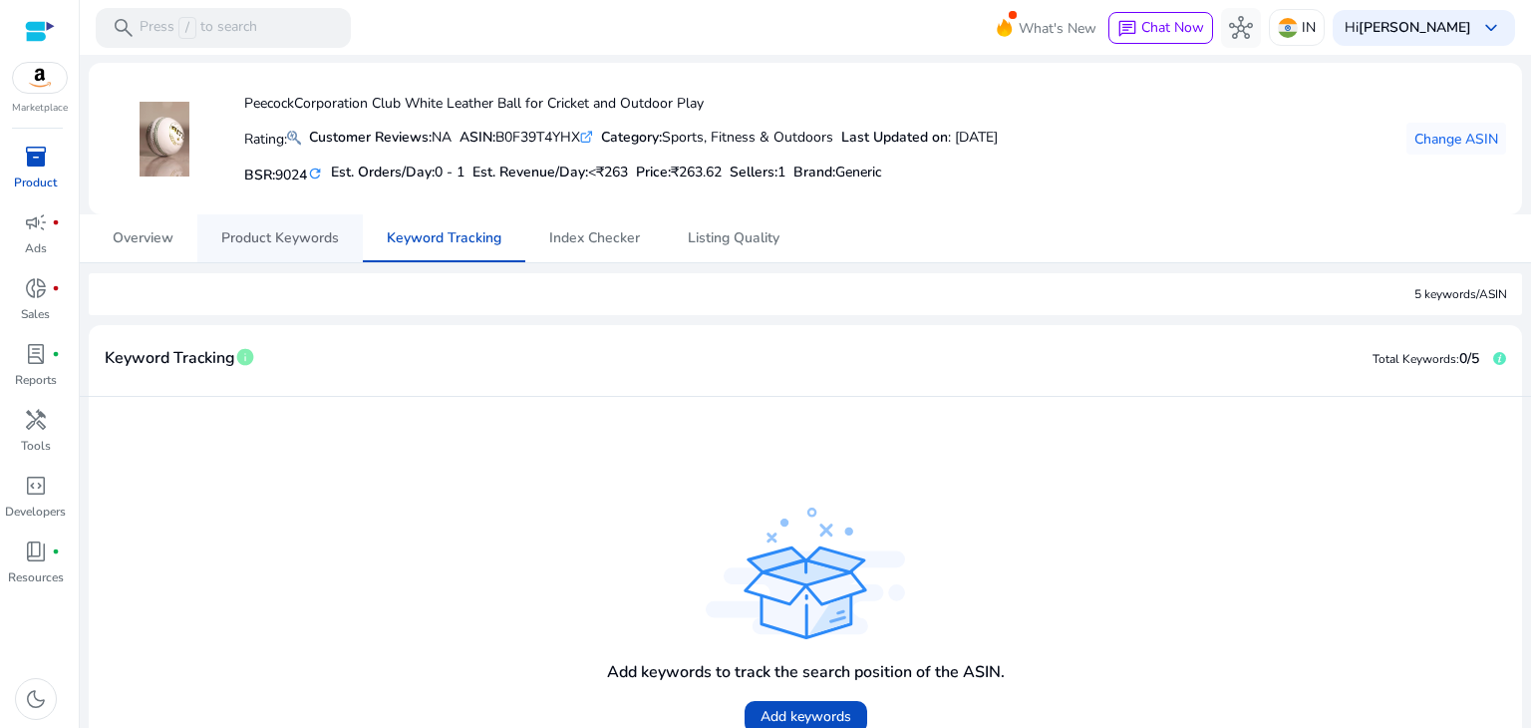
click at [292, 250] on span "Product Keywords" at bounding box center [280, 238] width 118 height 48
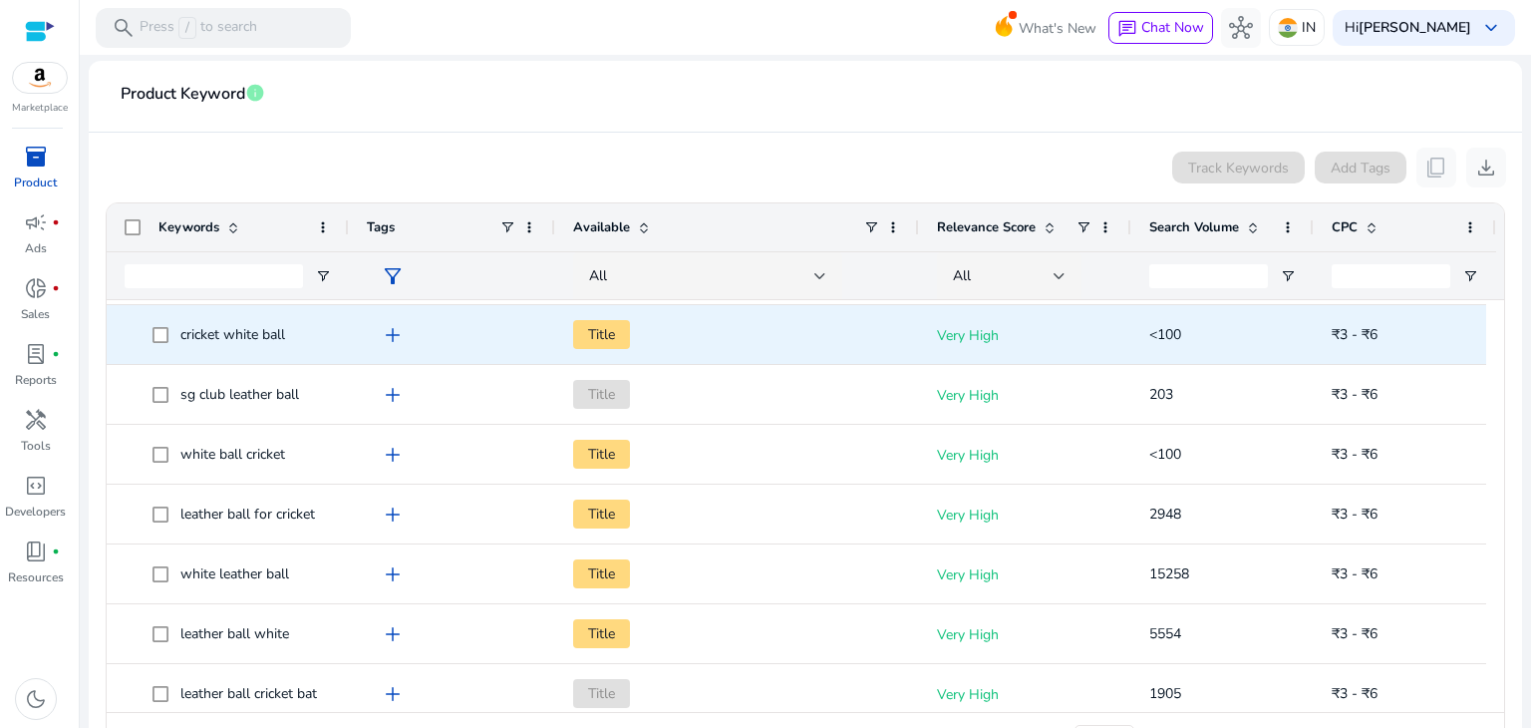
scroll to position [373, 0]
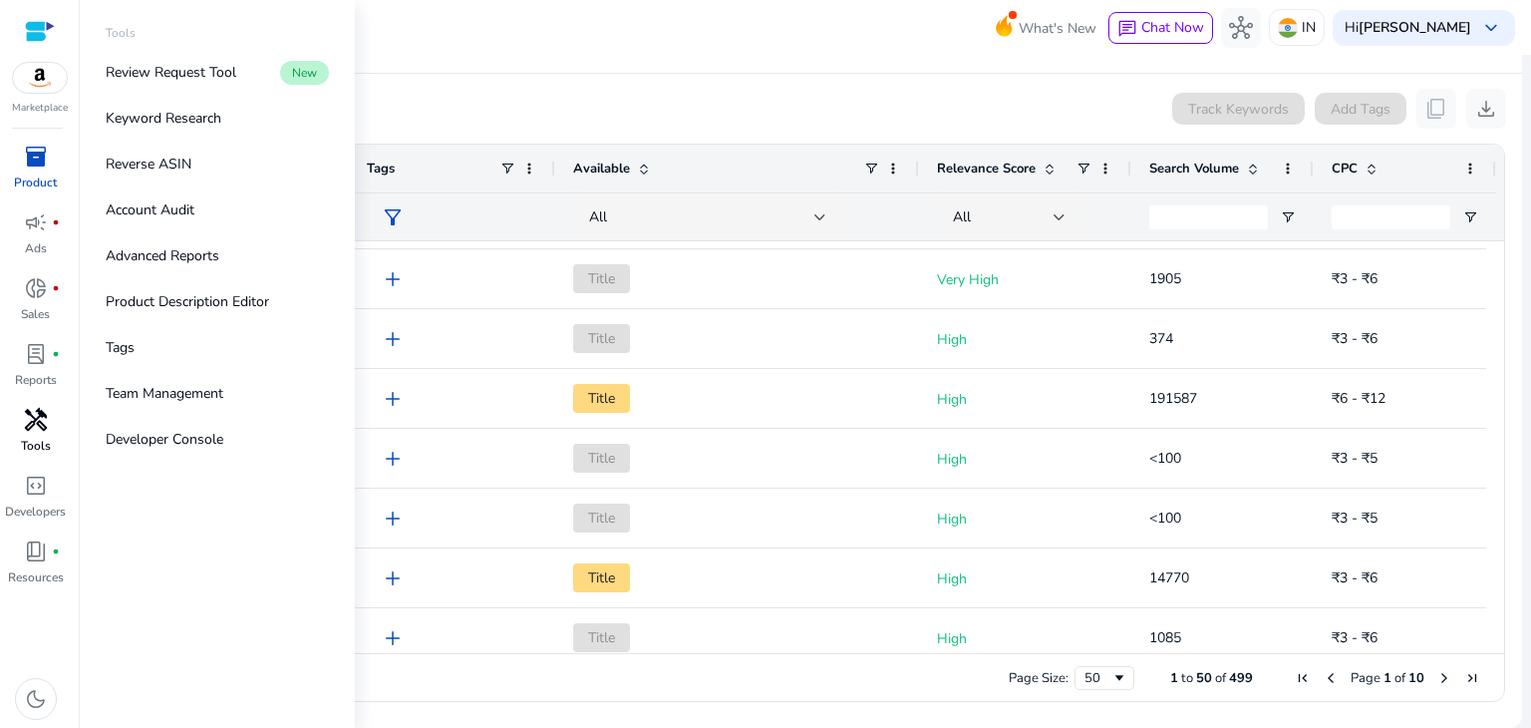
click at [44, 438] on p "Tools" at bounding box center [36, 446] width 30 height 18
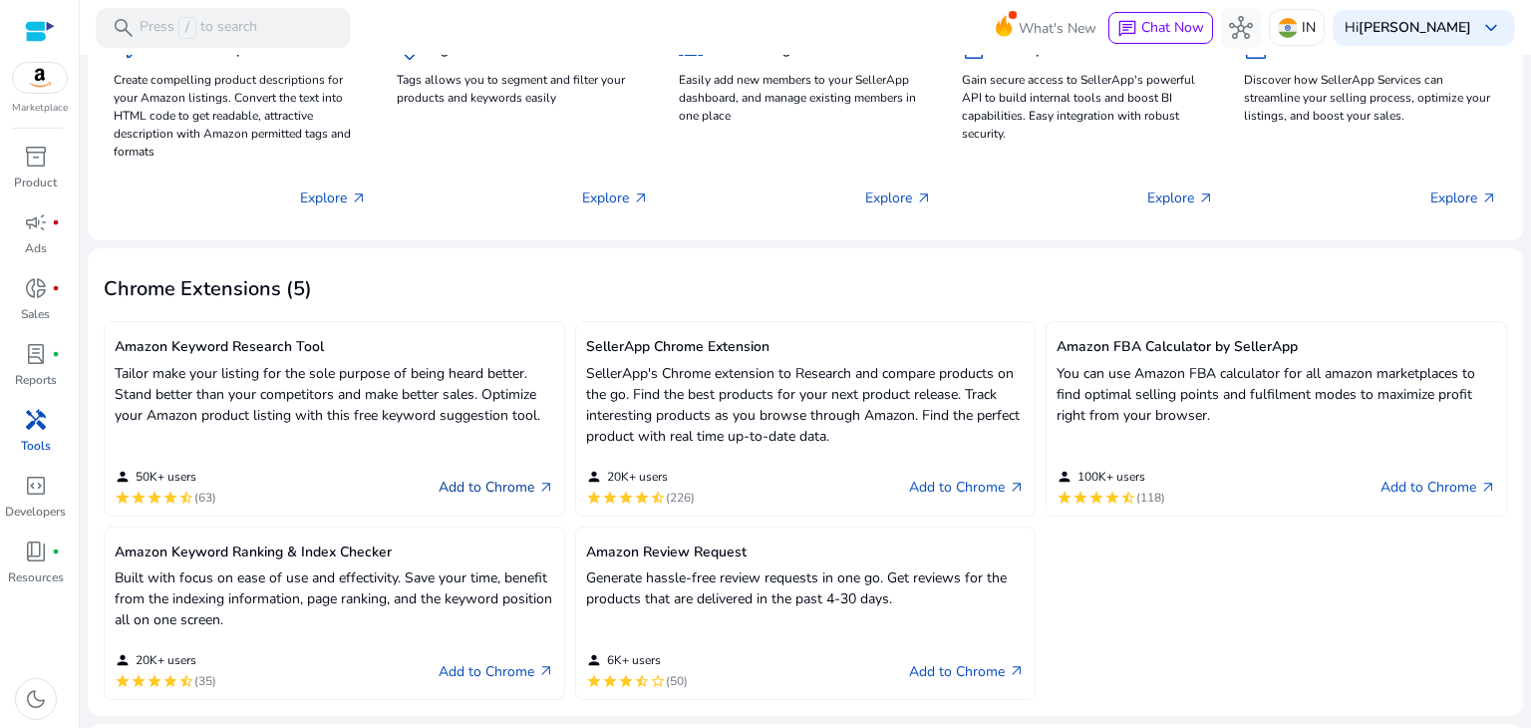
click at [511, 494] on link "Add to Chrome arrow_outward" at bounding box center [497, 487] width 116 height 24
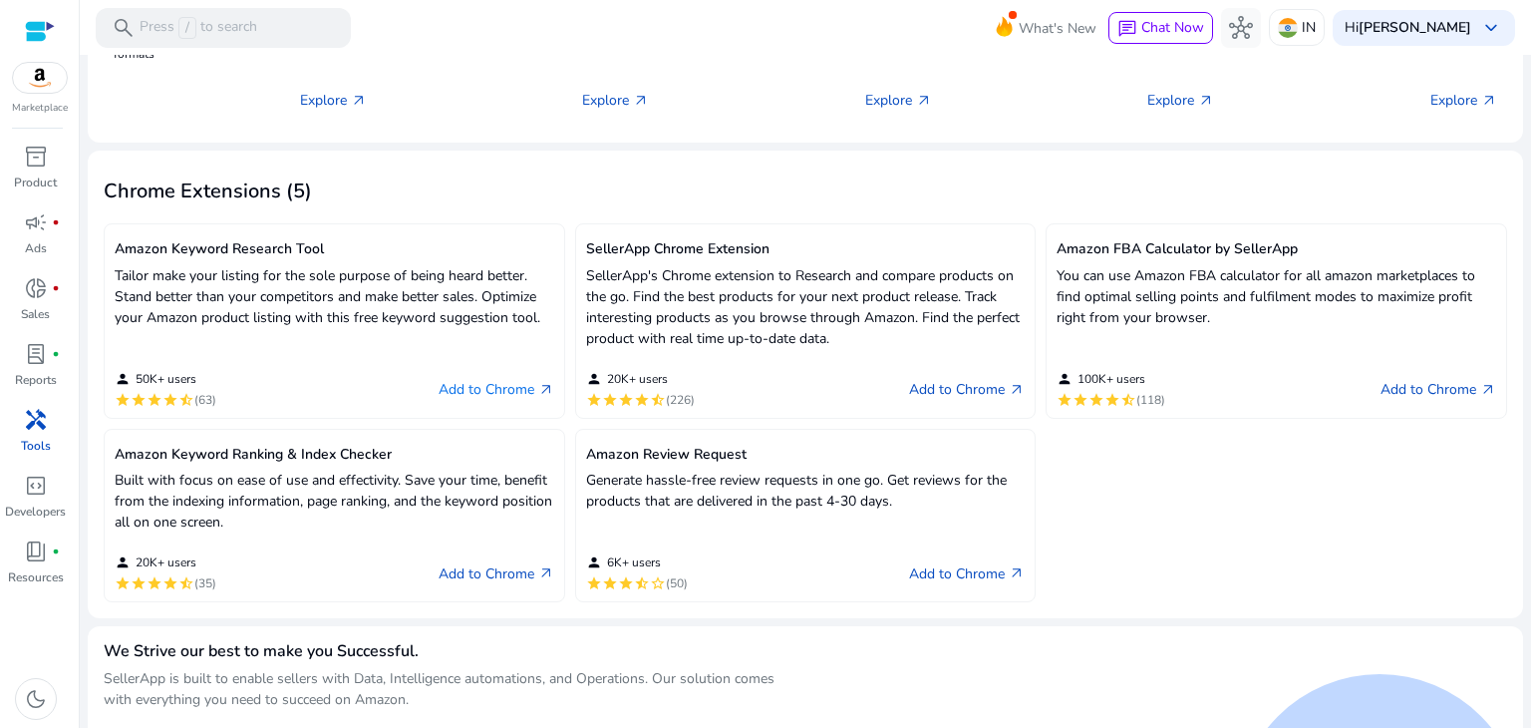
scroll to position [465, 0]
click at [485, 568] on link "Add to Chrome arrow_outward" at bounding box center [497, 571] width 116 height 24
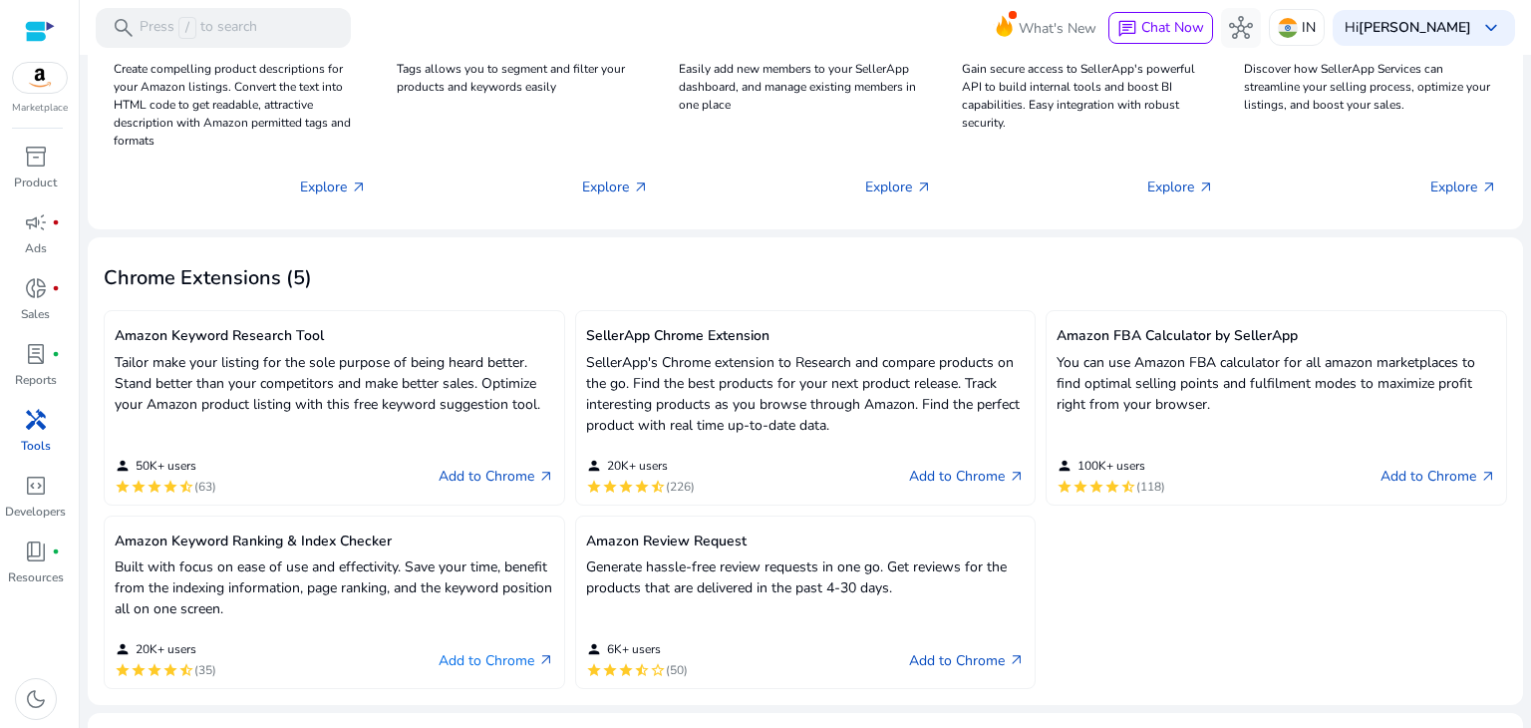
scroll to position [0, 0]
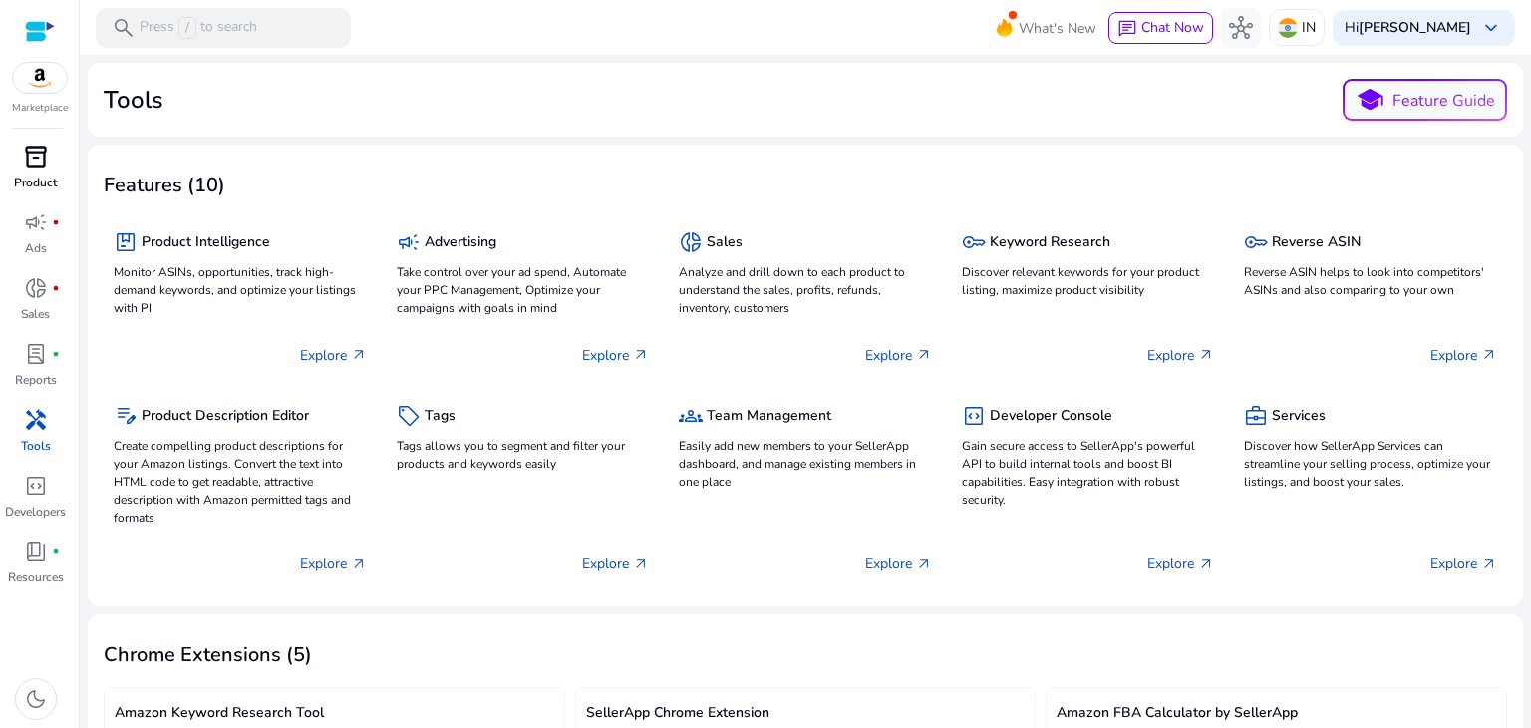
click at [49, 158] on div "inventory_2" at bounding box center [36, 157] width 56 height 32
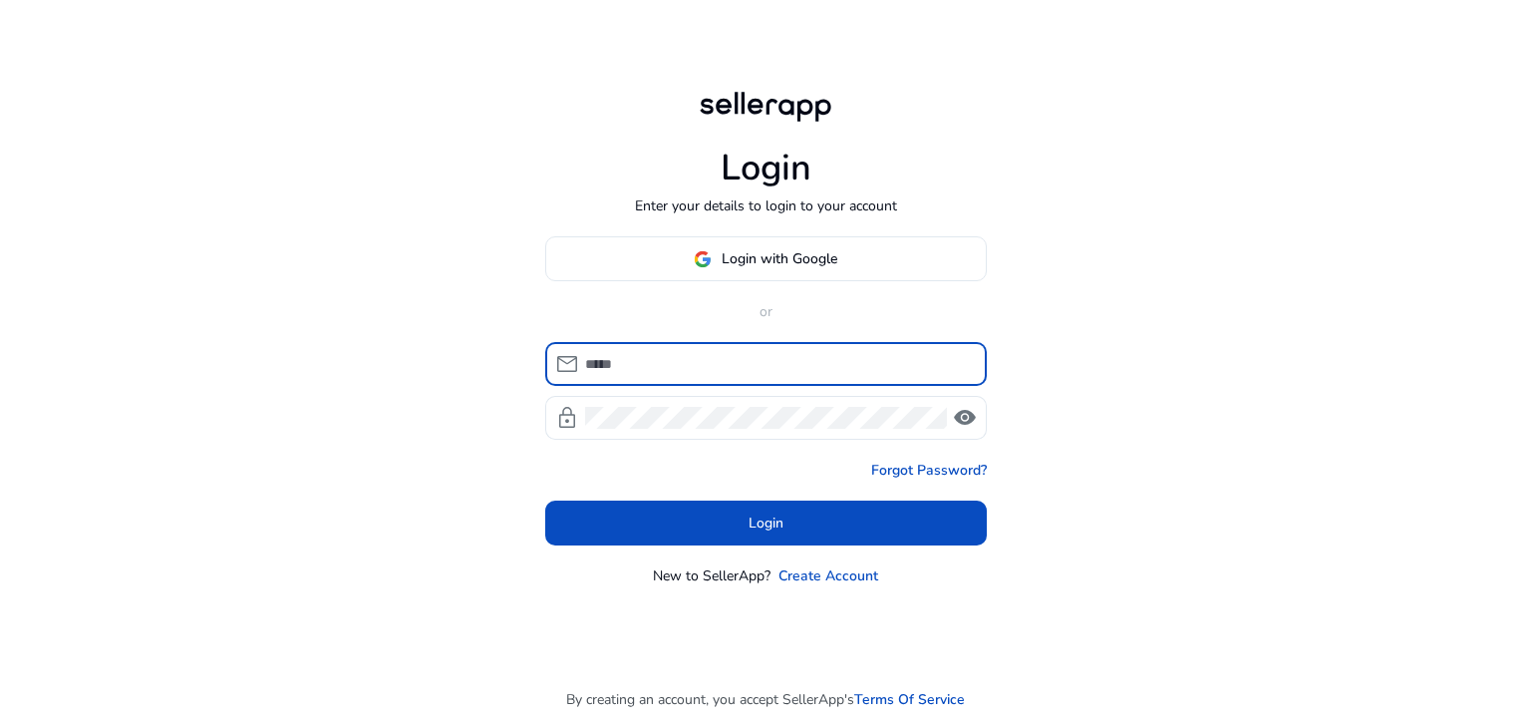
type input "**********"
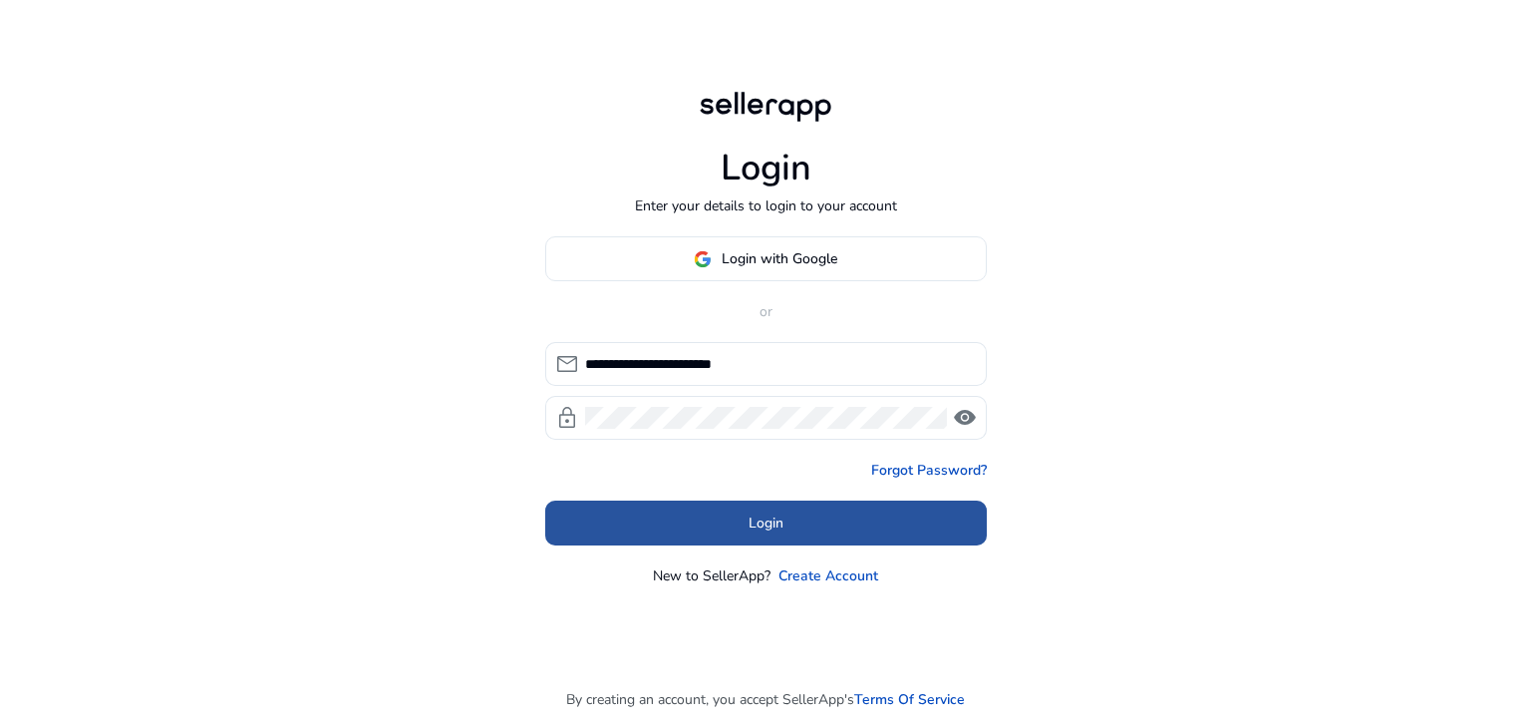
click at [682, 514] on span at bounding box center [766, 523] width 442 height 48
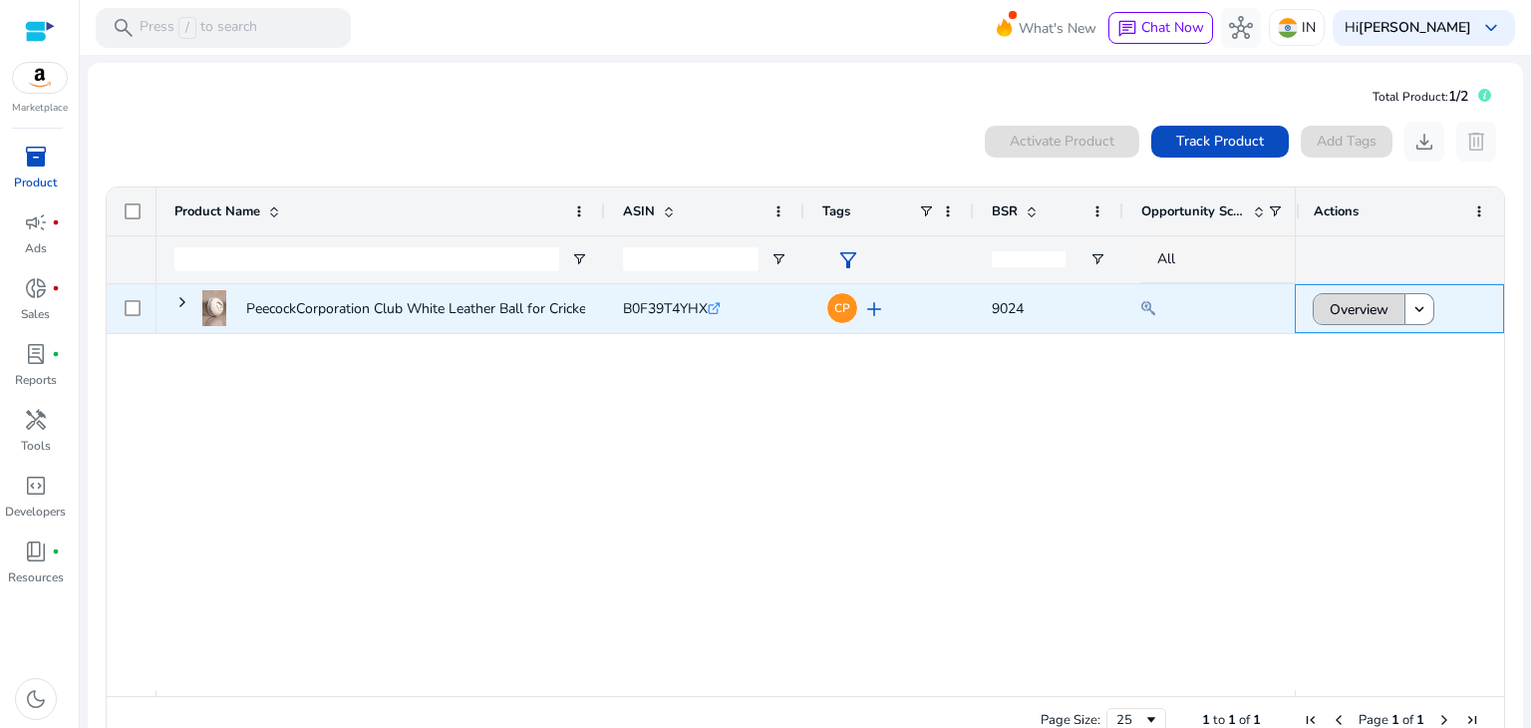
click at [1387, 316] on span at bounding box center [1359, 309] width 91 height 48
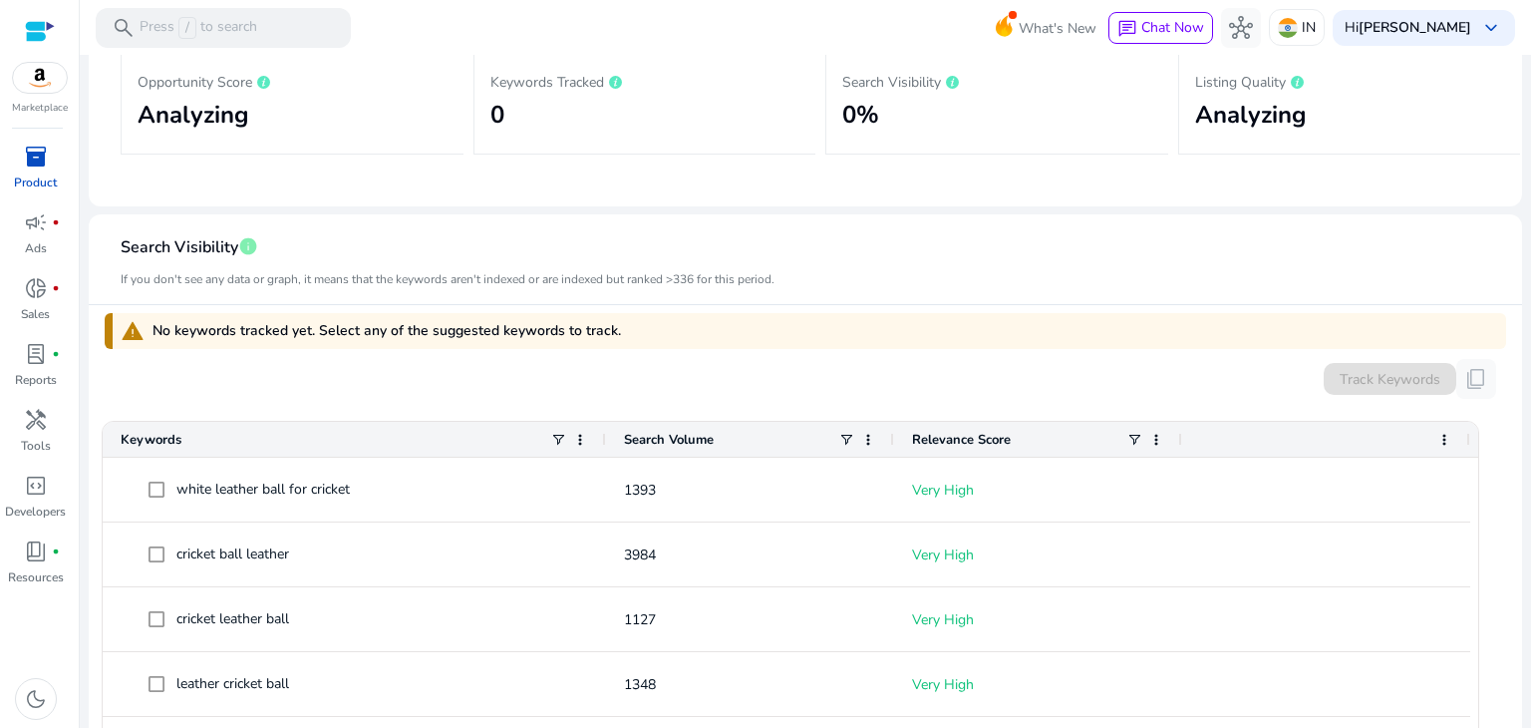
scroll to position [390, 0]
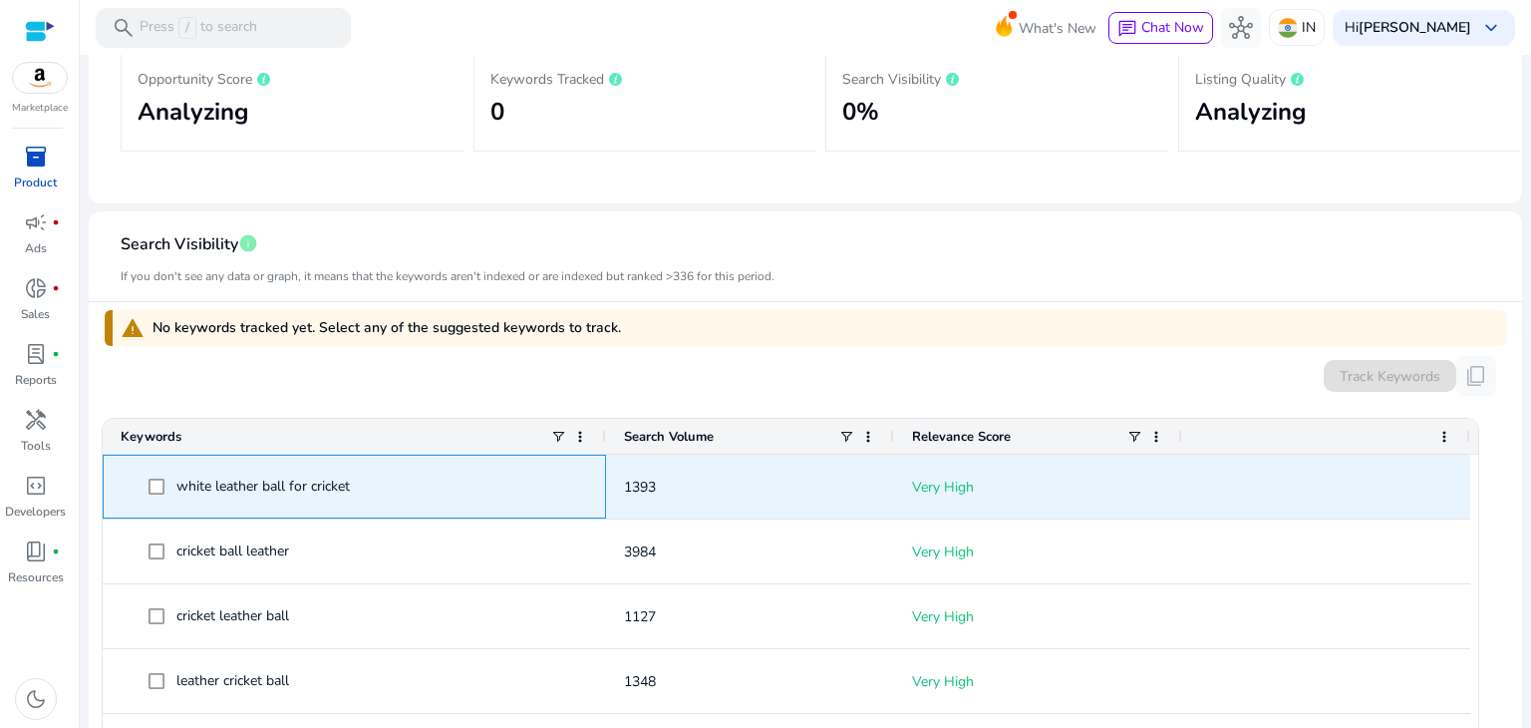
click at [161, 496] on span at bounding box center [163, 486] width 28 height 41
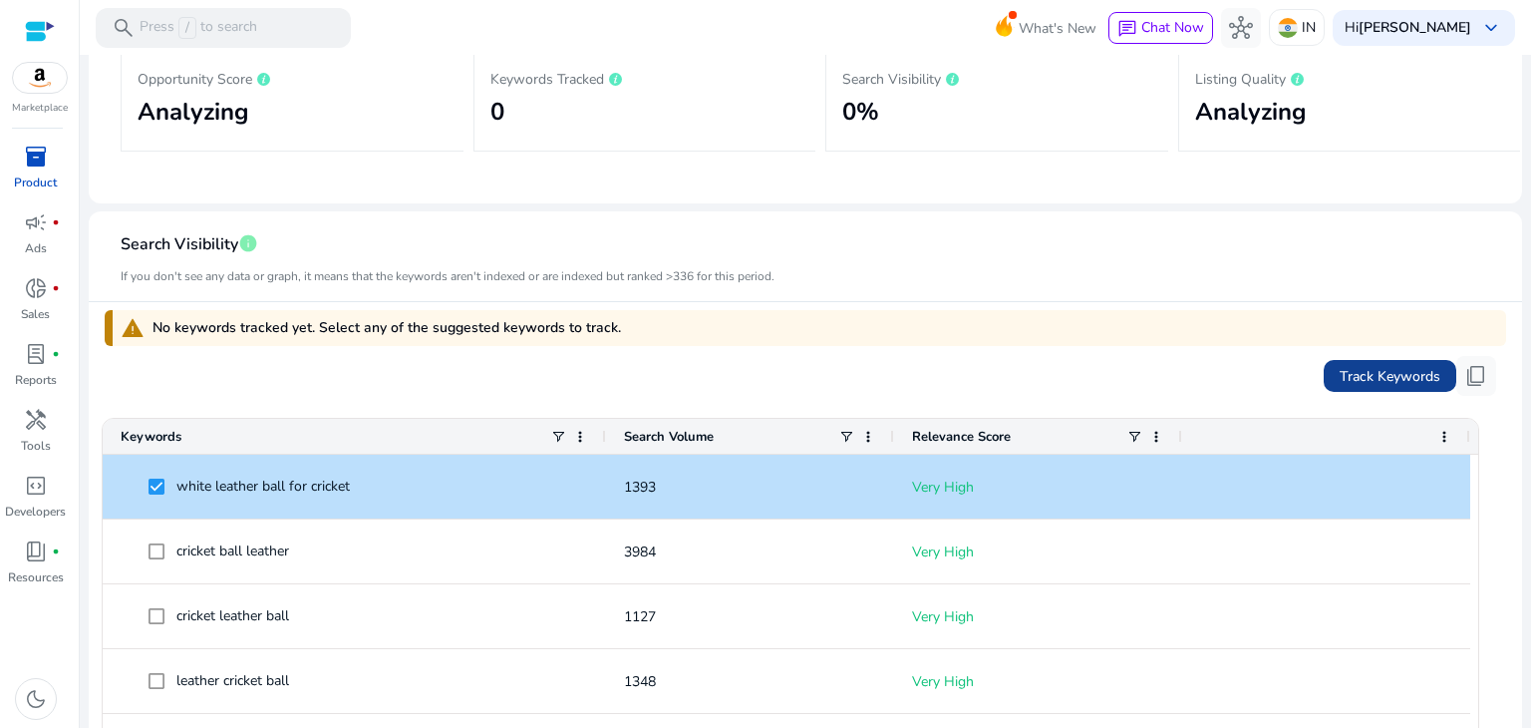
click at [1409, 363] on span at bounding box center [1390, 376] width 133 height 48
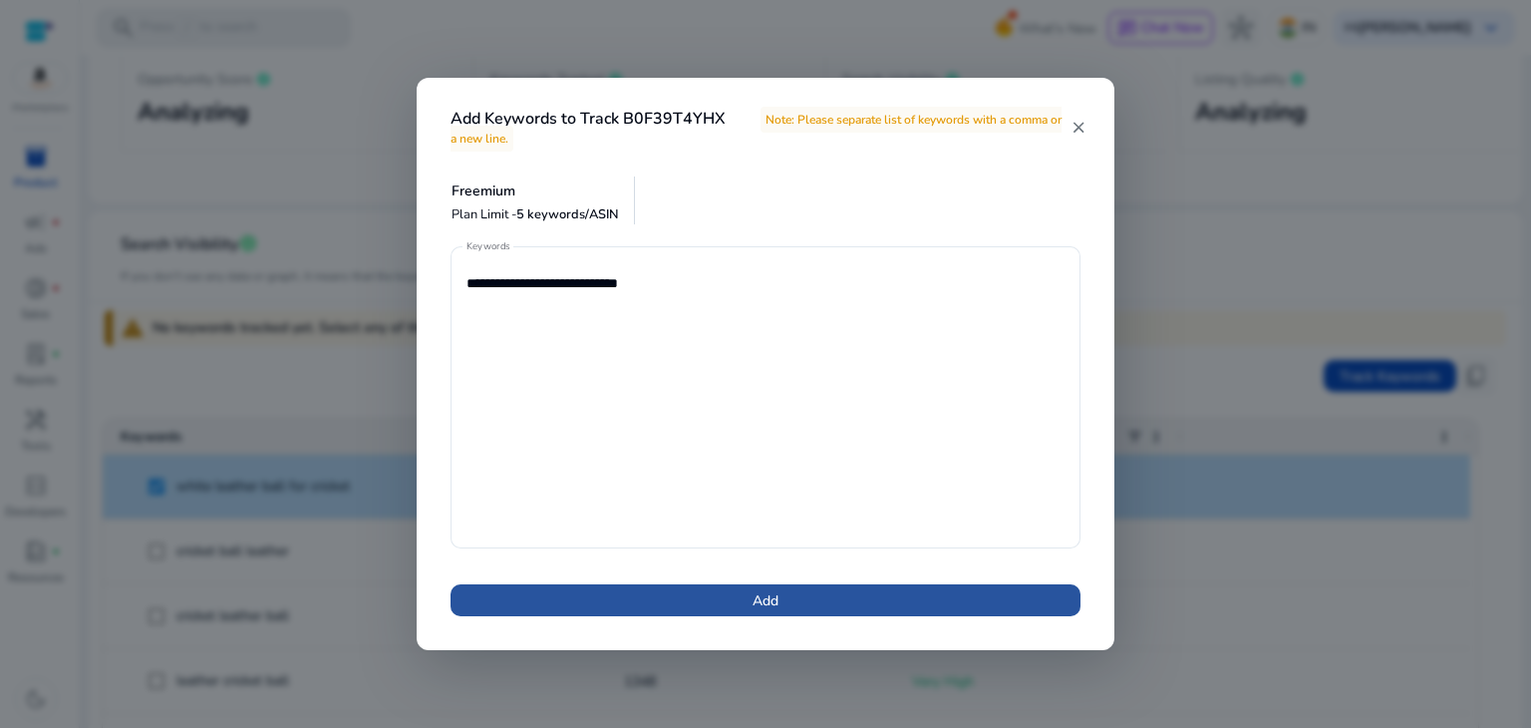
click at [899, 605] on span at bounding box center [766, 600] width 630 height 48
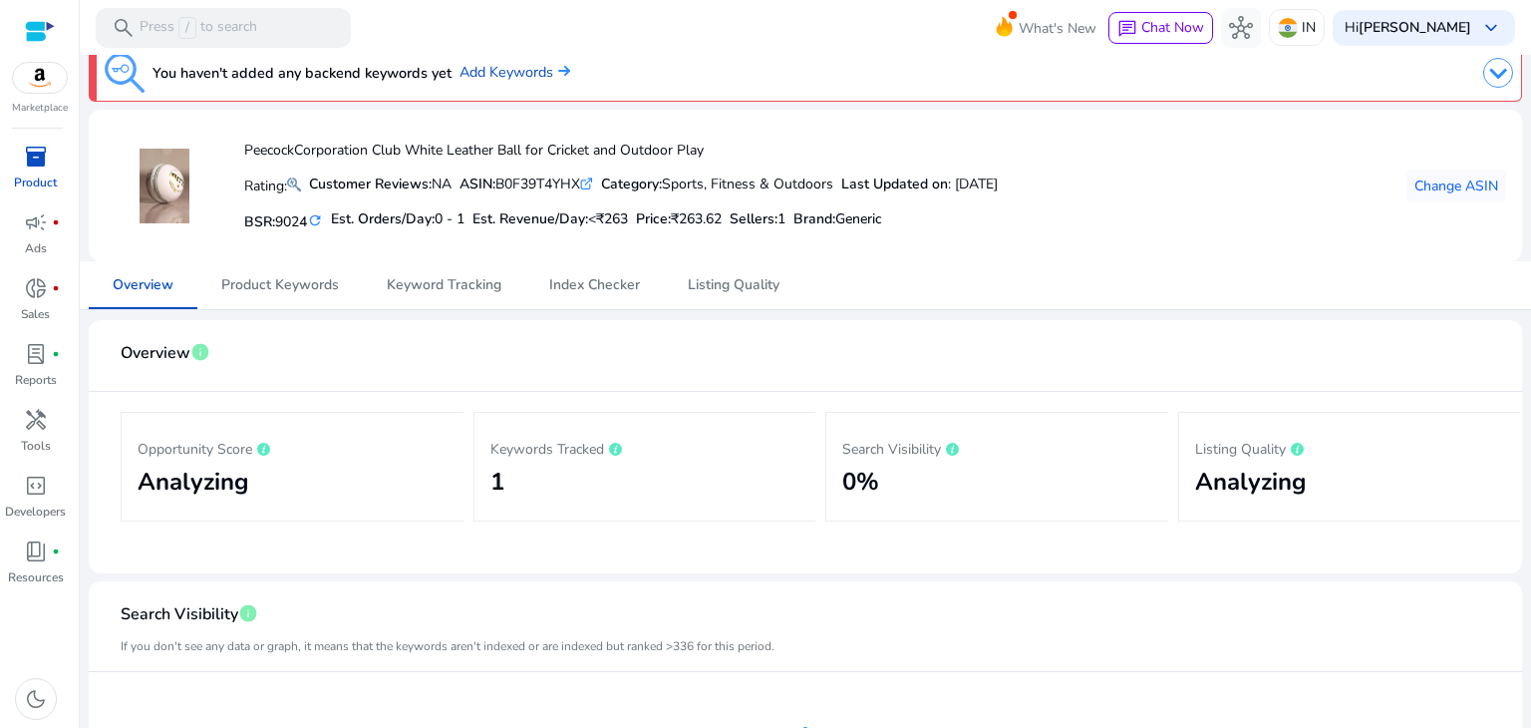
scroll to position [0, 0]
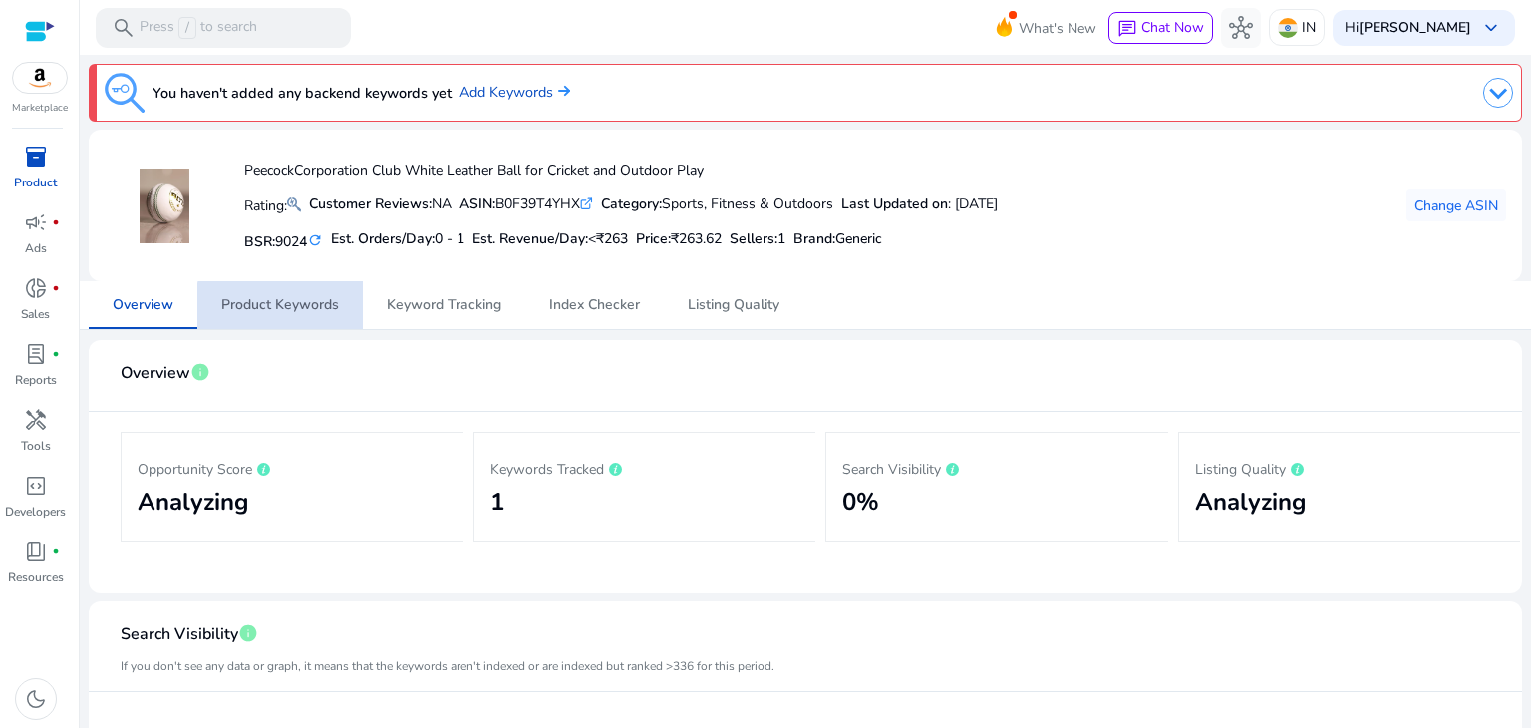
click at [319, 314] on span "Product Keywords" at bounding box center [280, 305] width 118 height 48
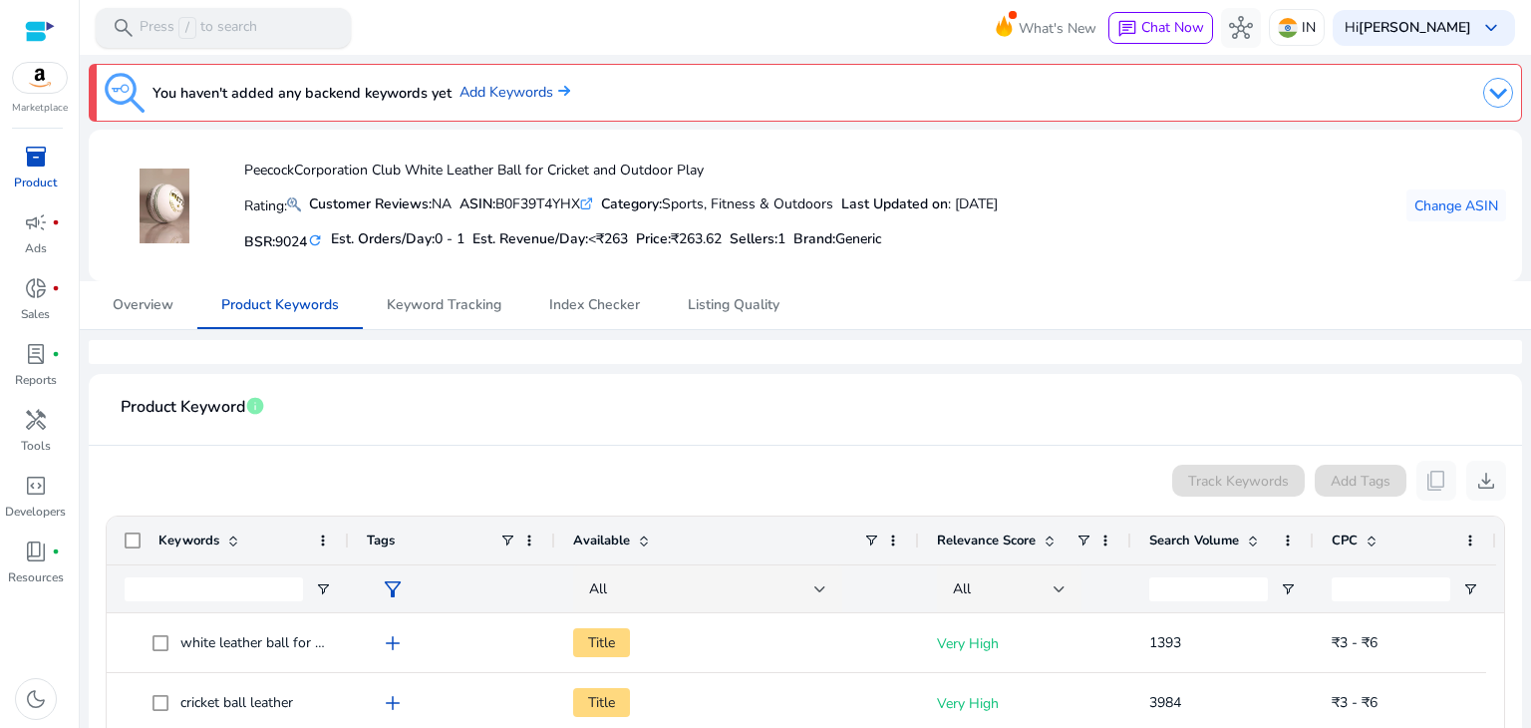
click at [295, 27] on div "search Press / to search" at bounding box center [223, 28] width 255 height 40
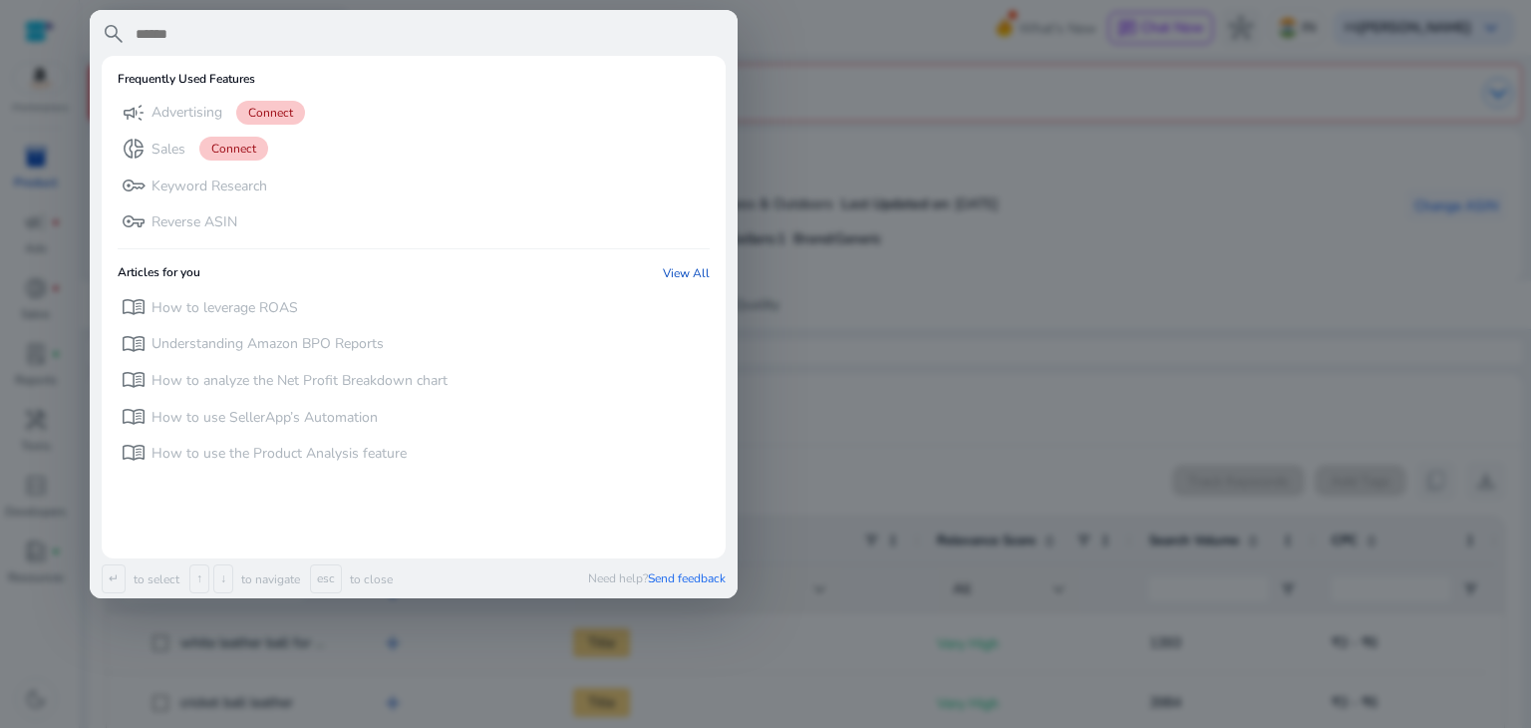
paste input "**********"
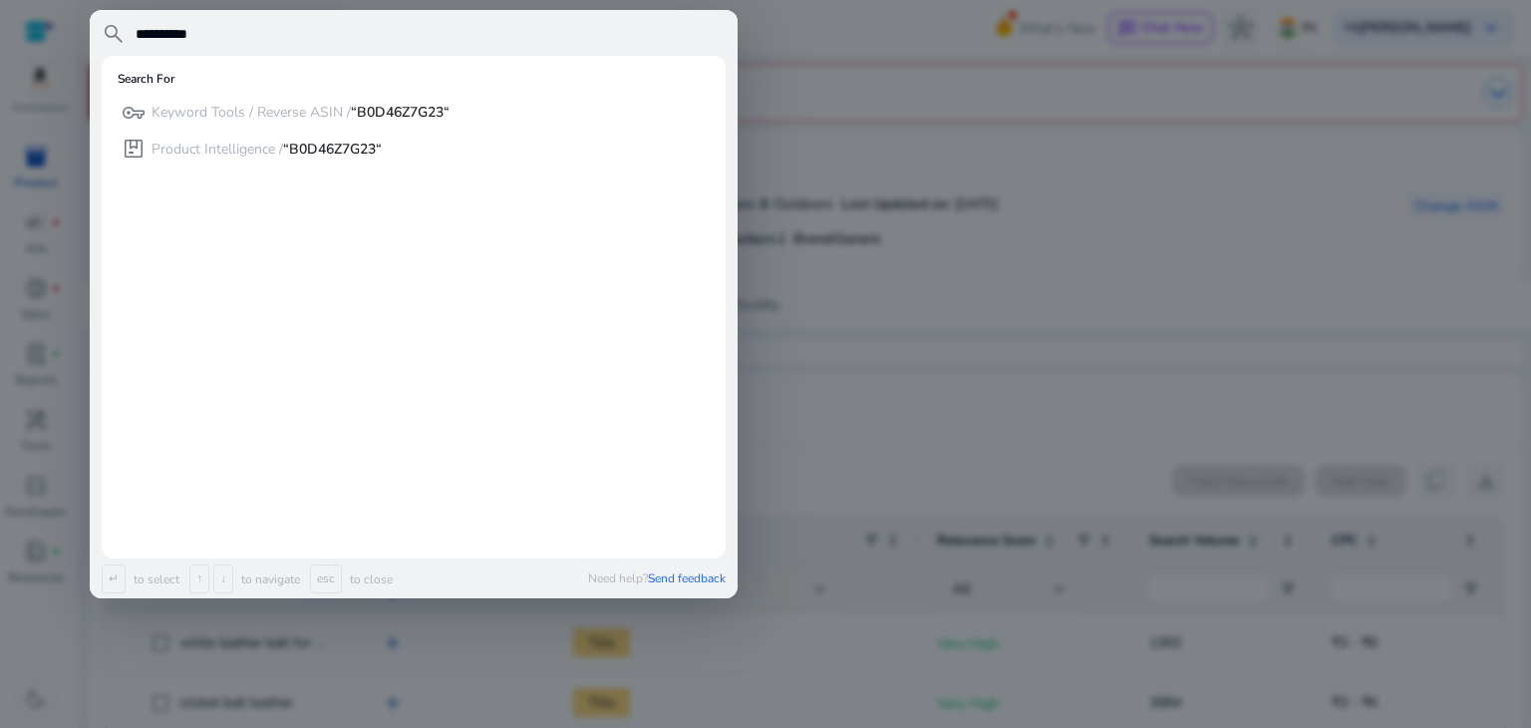
type input "**********"
click at [112, 33] on span "search" at bounding box center [114, 34] width 24 height 24
click at [925, 201] on div at bounding box center [765, 364] width 1531 height 728
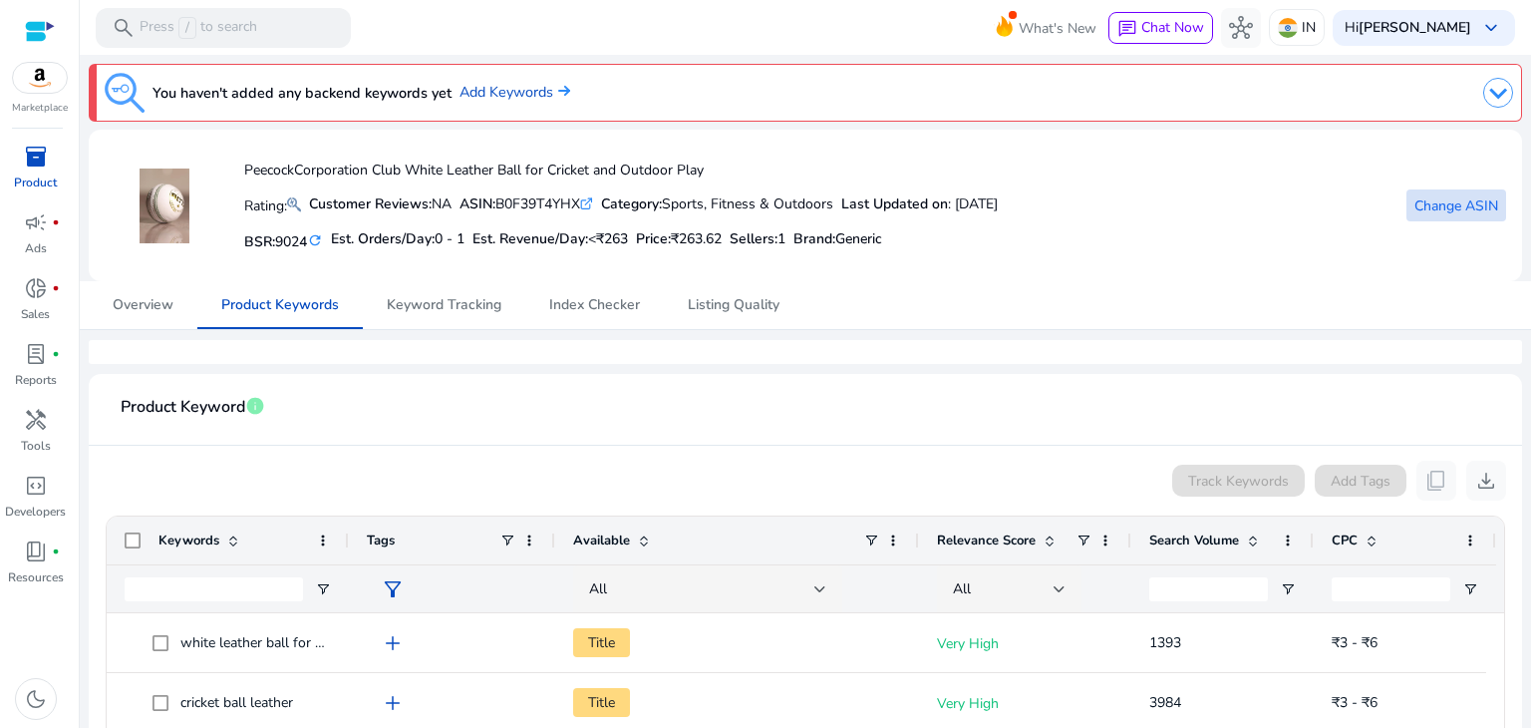
click at [1458, 213] on span "Change ASIN" at bounding box center [1456, 205] width 84 height 21
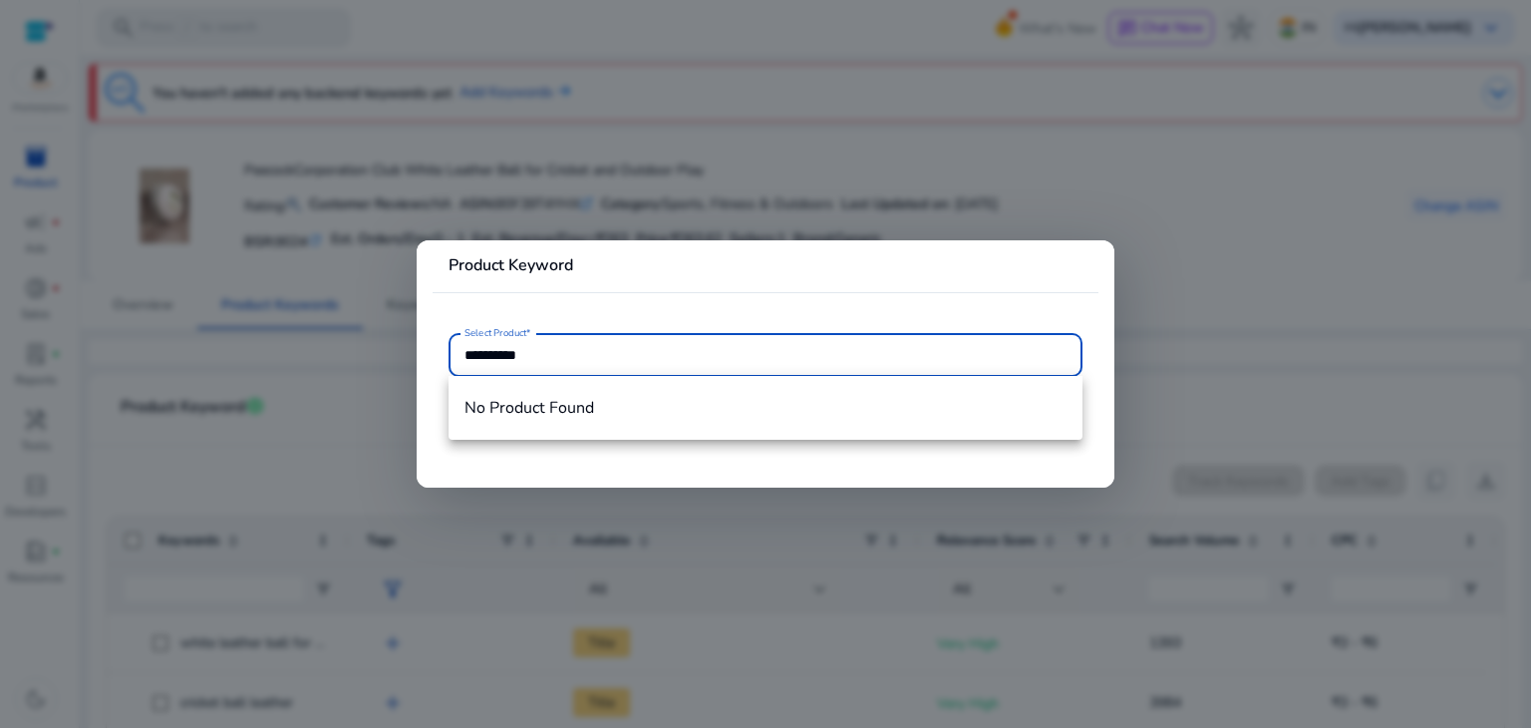
type input "**********"
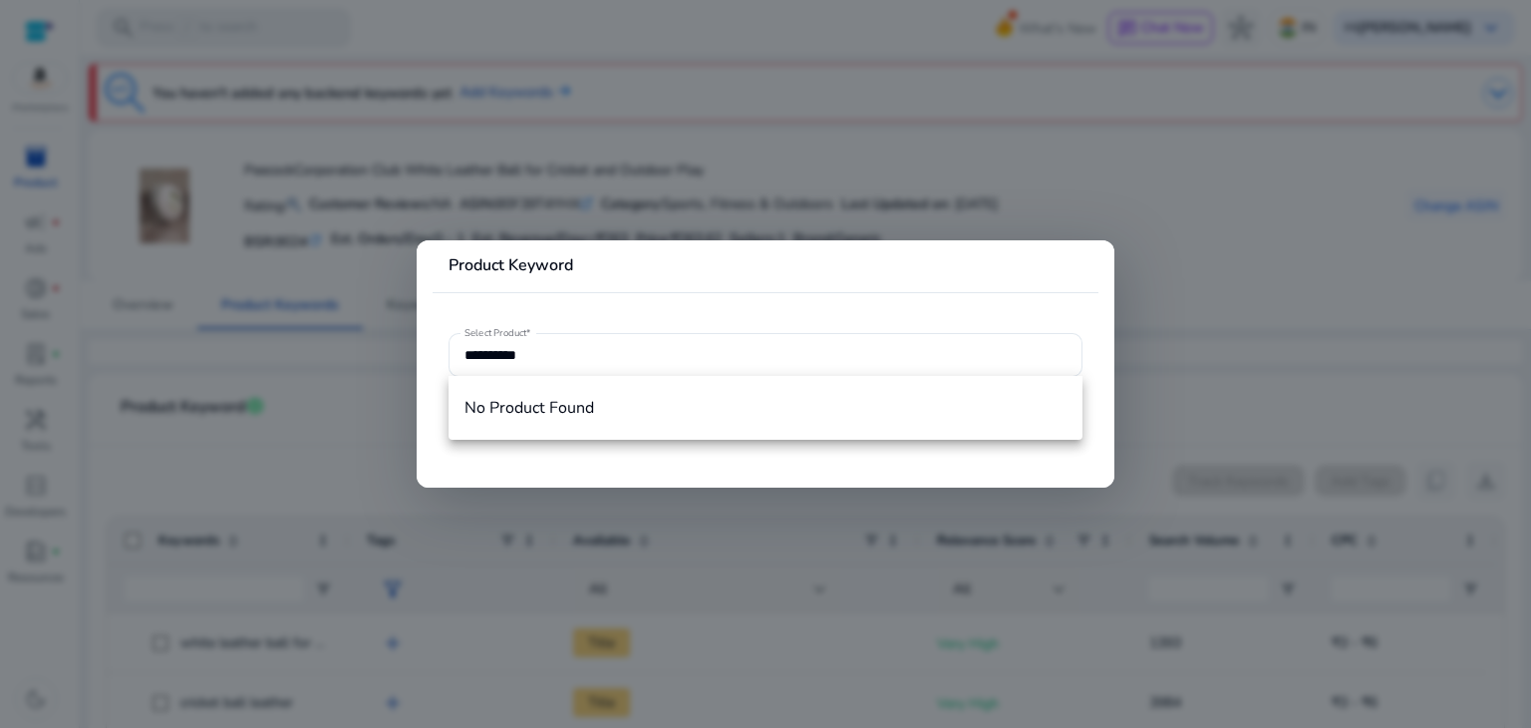
click at [1053, 97] on div at bounding box center [765, 364] width 1531 height 728
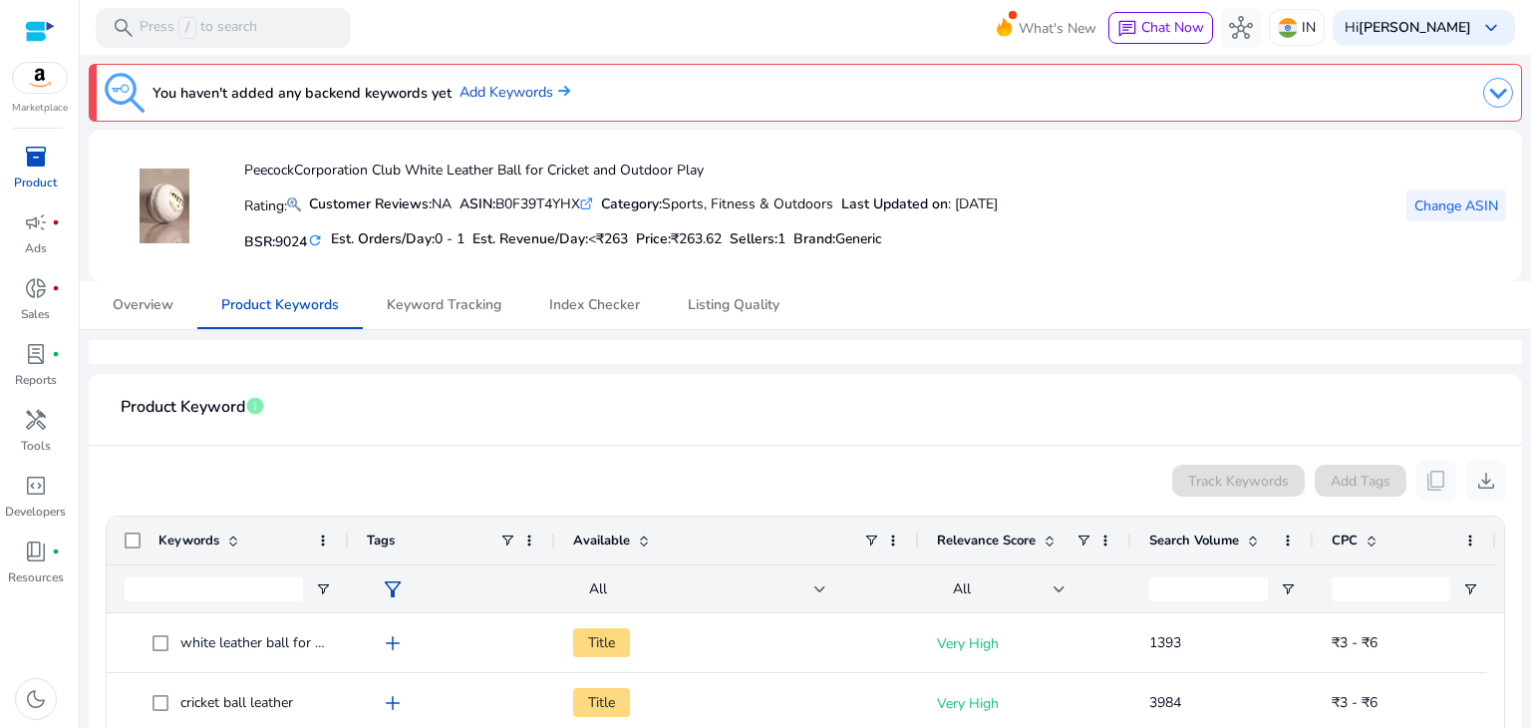
click at [1415, 202] on span "Change ASIN" at bounding box center [1456, 205] width 84 height 21
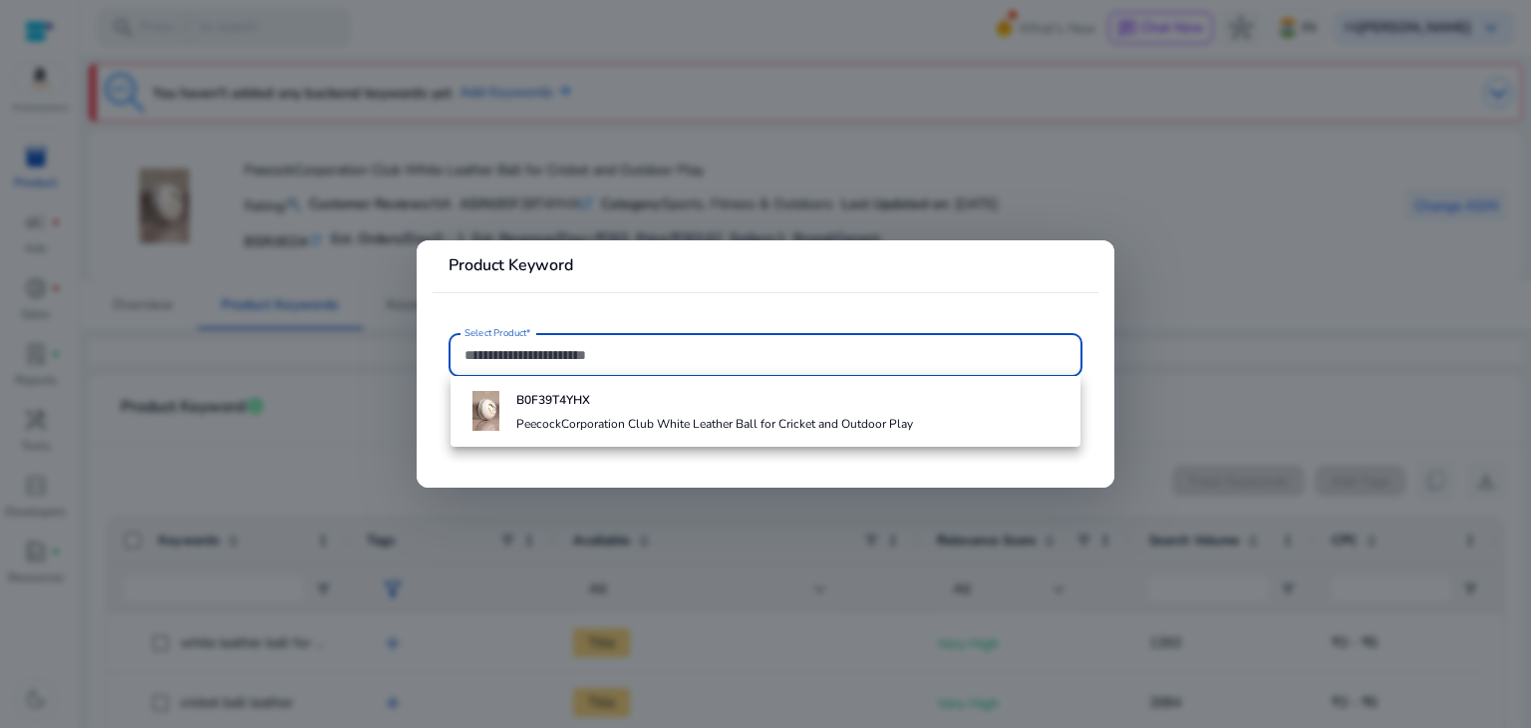
paste input "**********"
type input "*"
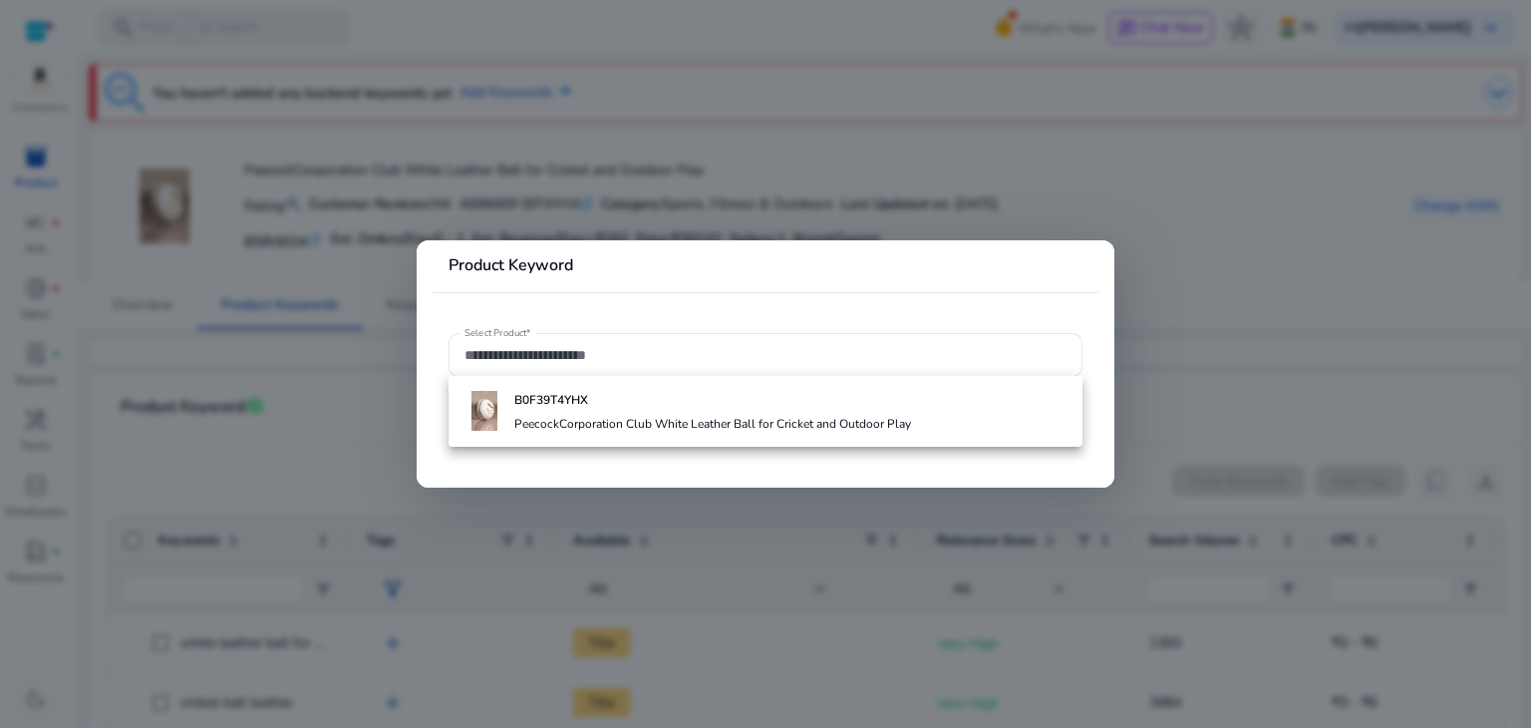
click at [966, 60] on div at bounding box center [765, 364] width 1531 height 728
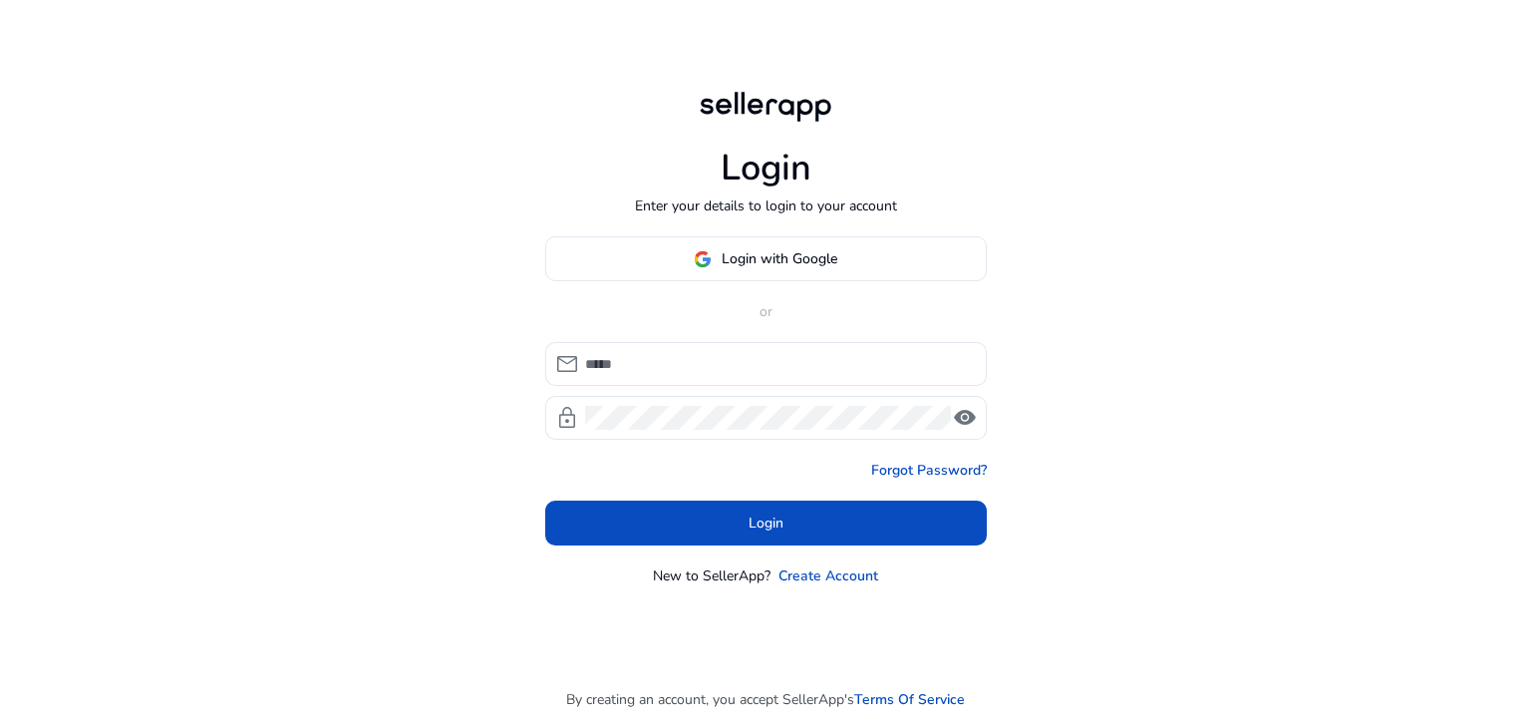
type input "**********"
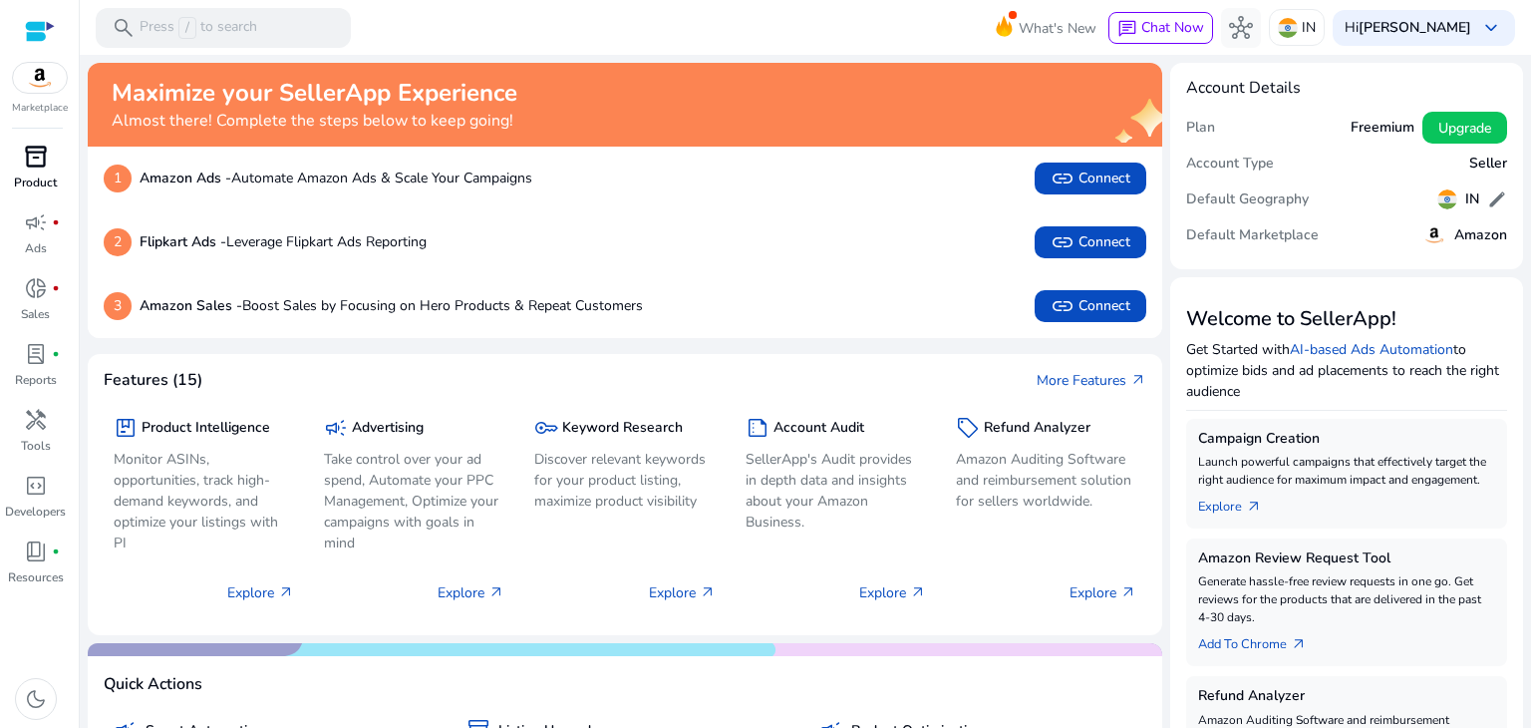
click at [35, 171] on div "inventory_2" at bounding box center [36, 157] width 56 height 32
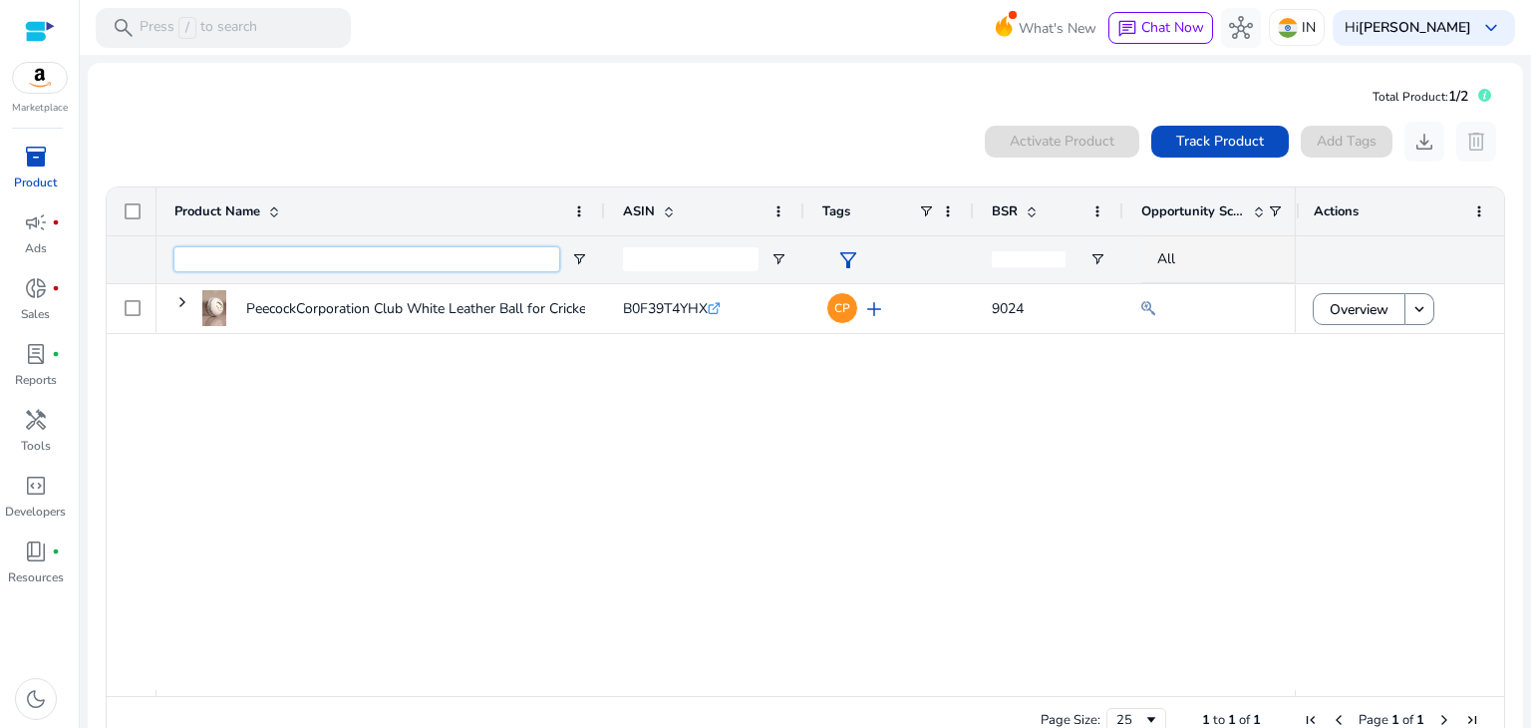
click at [447, 260] on input "Product Name Filter Input" at bounding box center [366, 259] width 385 height 24
click at [650, 255] on input "ASIN Filter Input" at bounding box center [691, 259] width 136 height 24
paste input "**********"
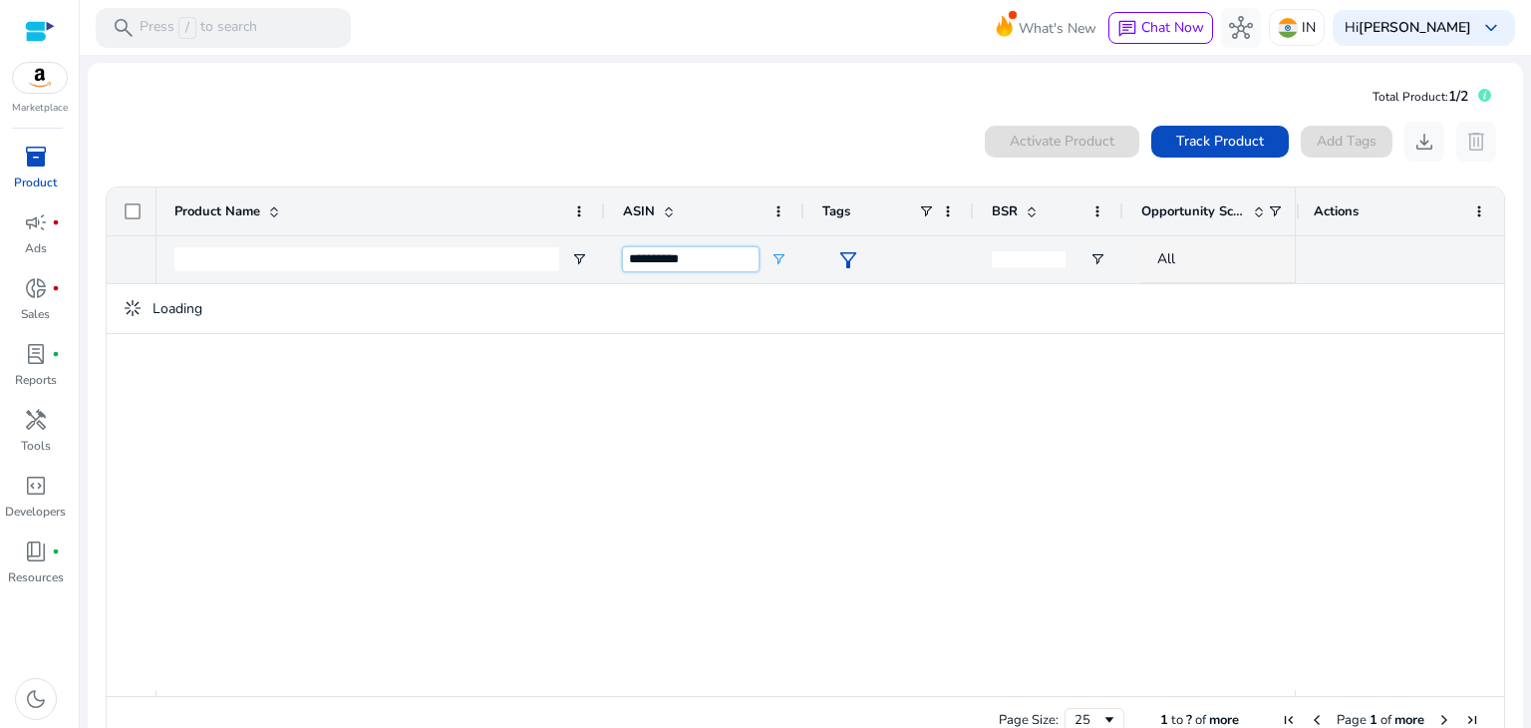
type input "**********"
click at [805, 460] on div at bounding box center [725, 487] width 1138 height 406
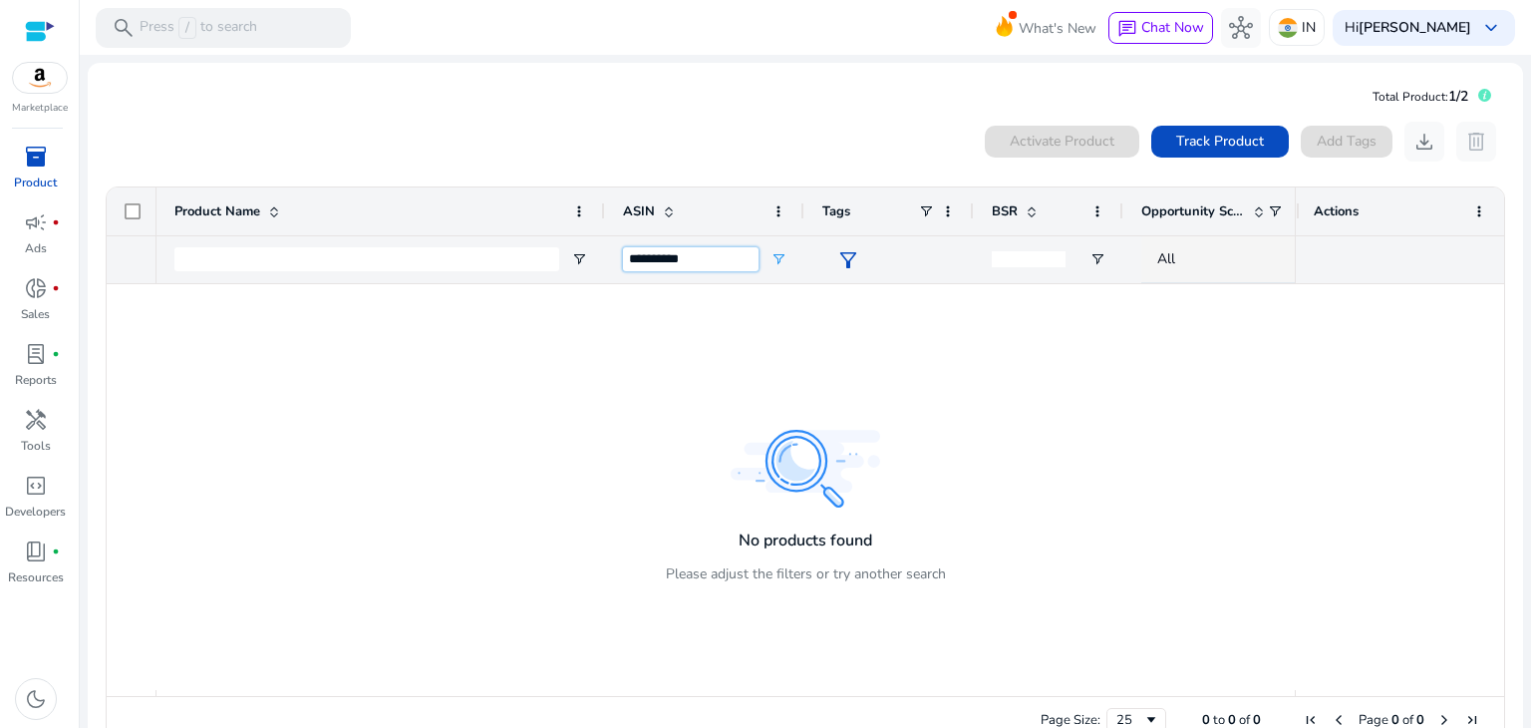
click at [737, 259] on input "**********" at bounding box center [691, 259] width 136 height 24
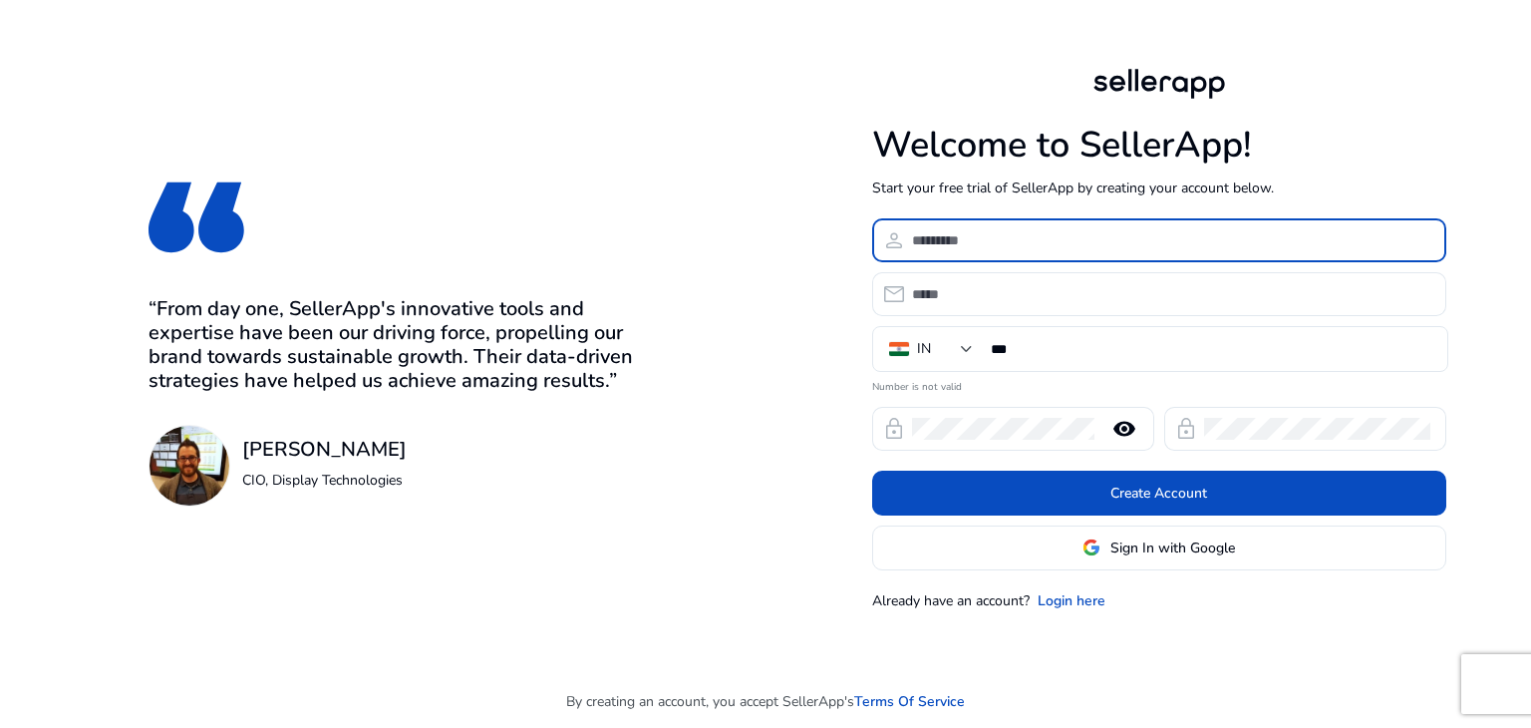
click at [949, 242] on input at bounding box center [1171, 240] width 518 height 22
